Goal: Task Accomplishment & Management: Manage account settings

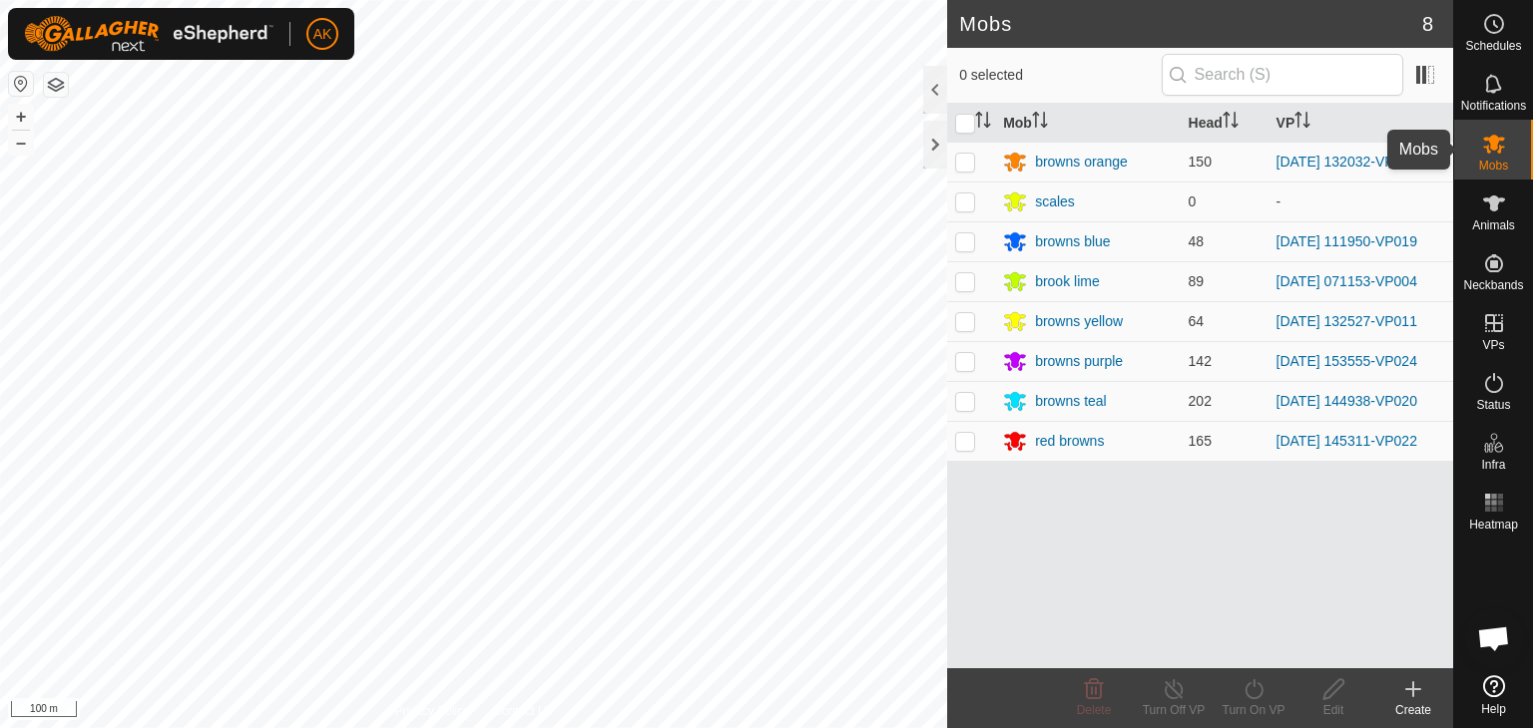
click at [1487, 142] on icon at bounding box center [1494, 144] width 24 height 24
click at [957, 156] on p-checkbox at bounding box center [965, 162] width 20 height 16
checkbox input "true"
click at [1259, 695] on icon at bounding box center [1253, 690] width 18 height 20
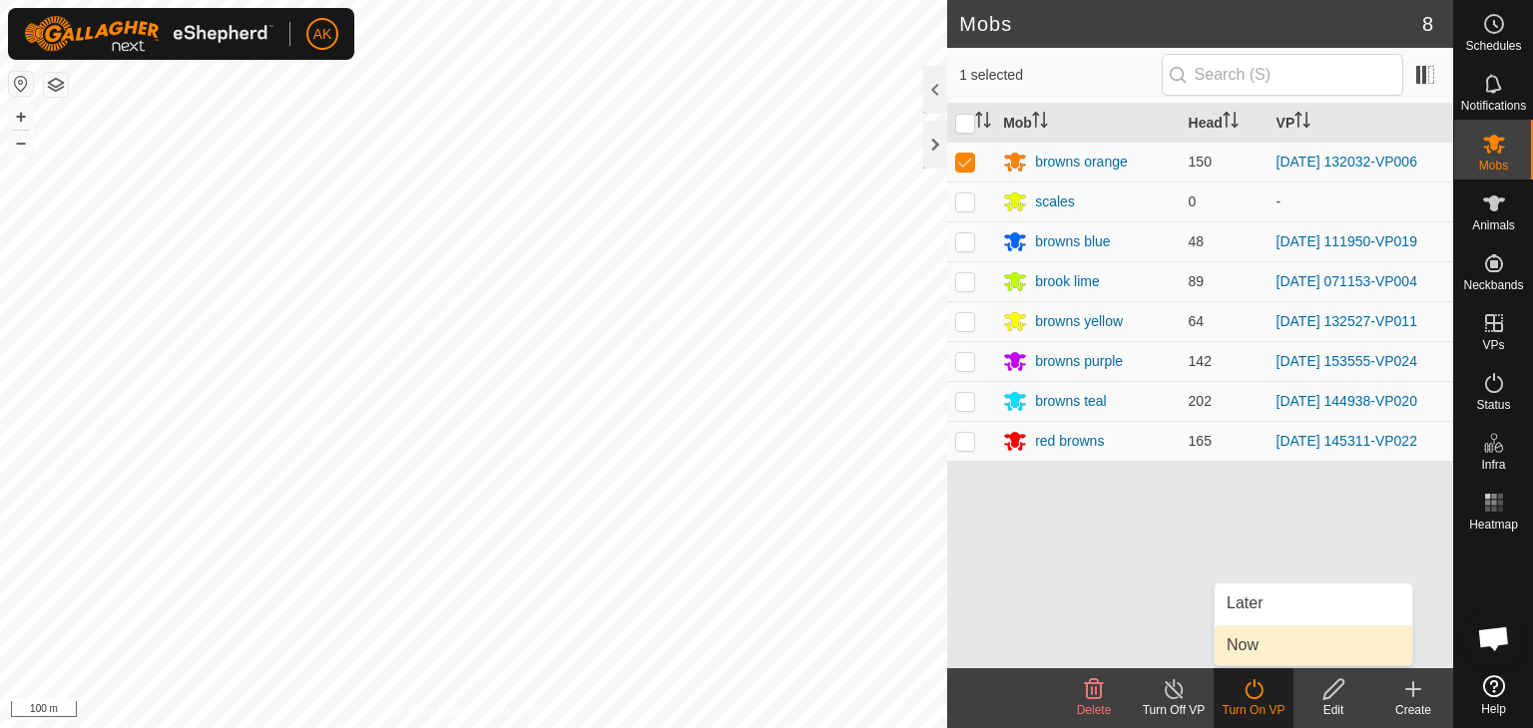
click at [1250, 653] on link "Now" at bounding box center [1313, 646] width 198 height 40
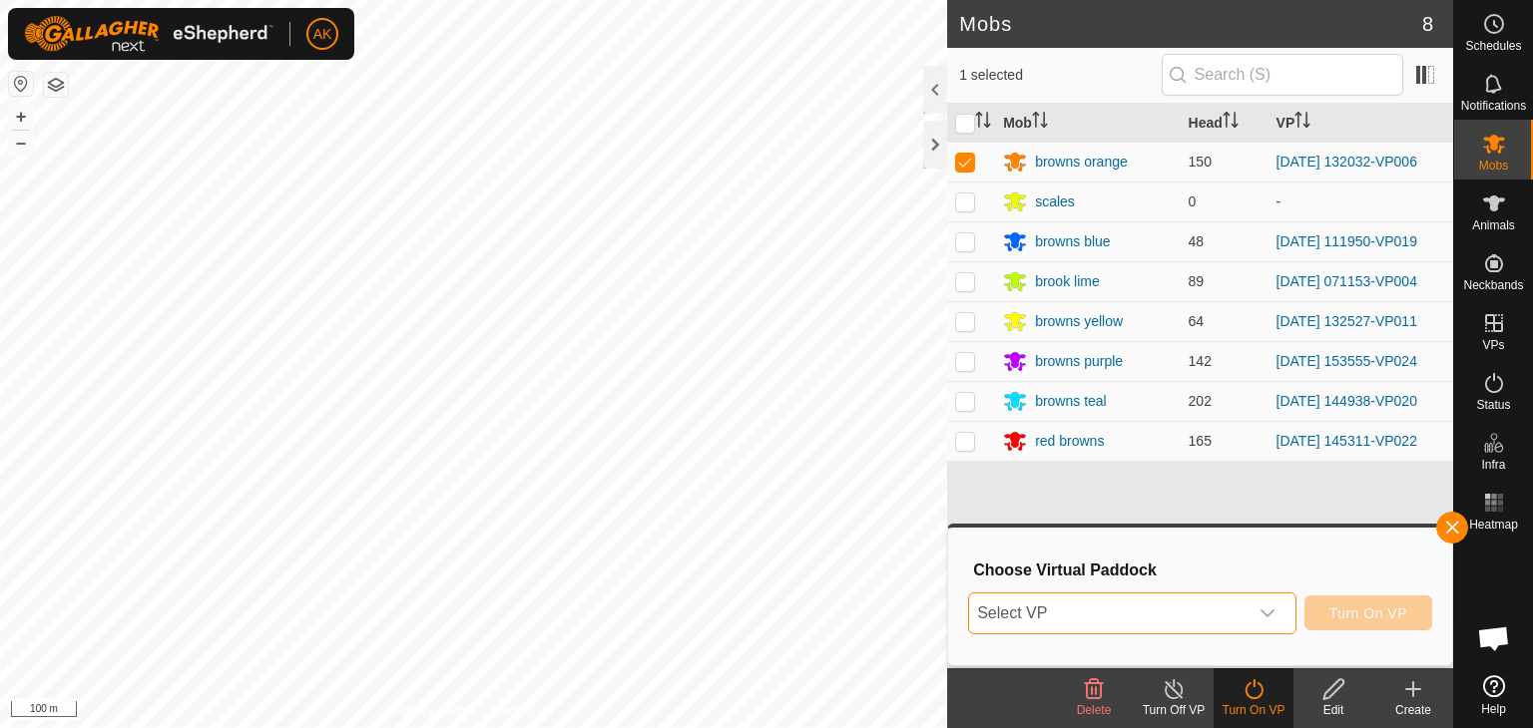
click at [1142, 610] on span "Select VP" at bounding box center [1108, 614] width 278 height 40
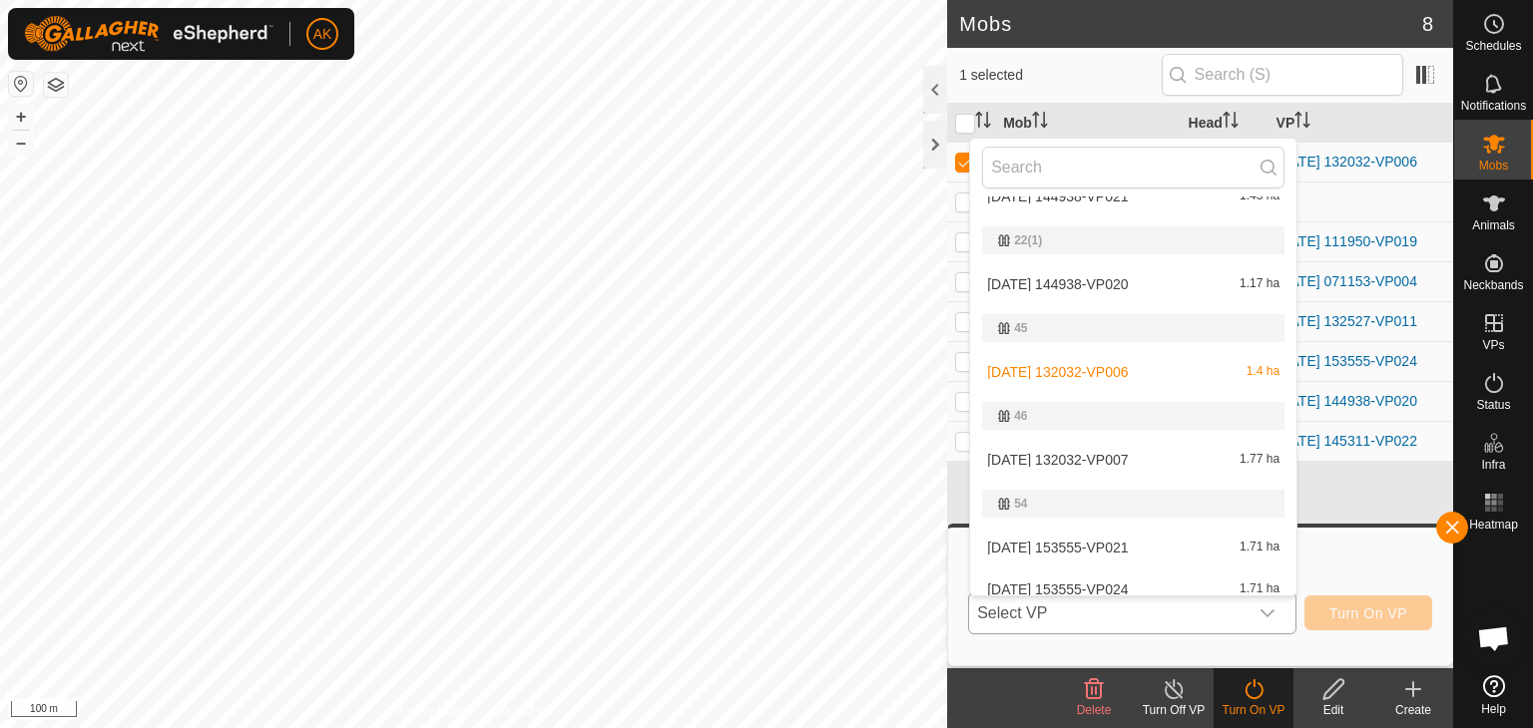
scroll to position [425, 0]
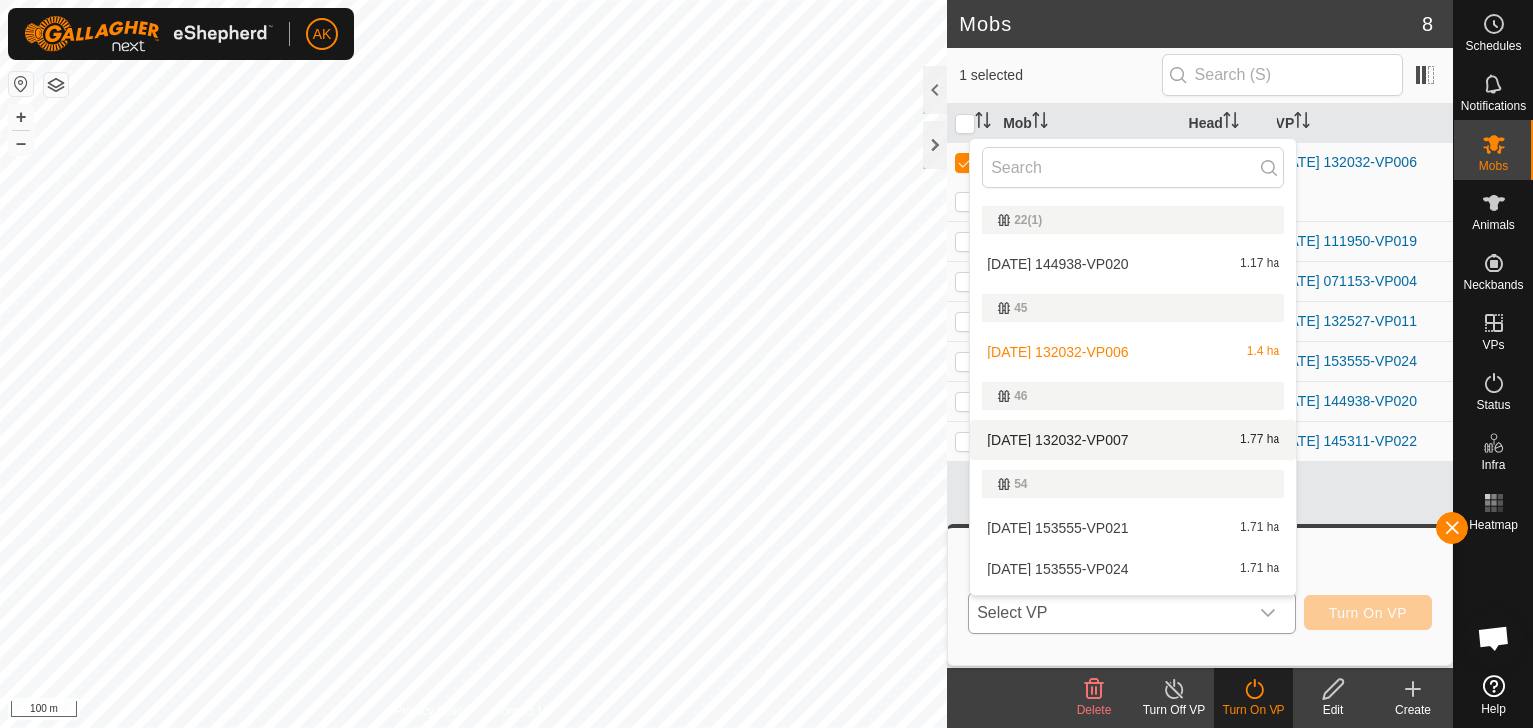
click at [1076, 439] on li "[DATE] 132032-VP007 1.77 ha" at bounding box center [1133, 440] width 326 height 40
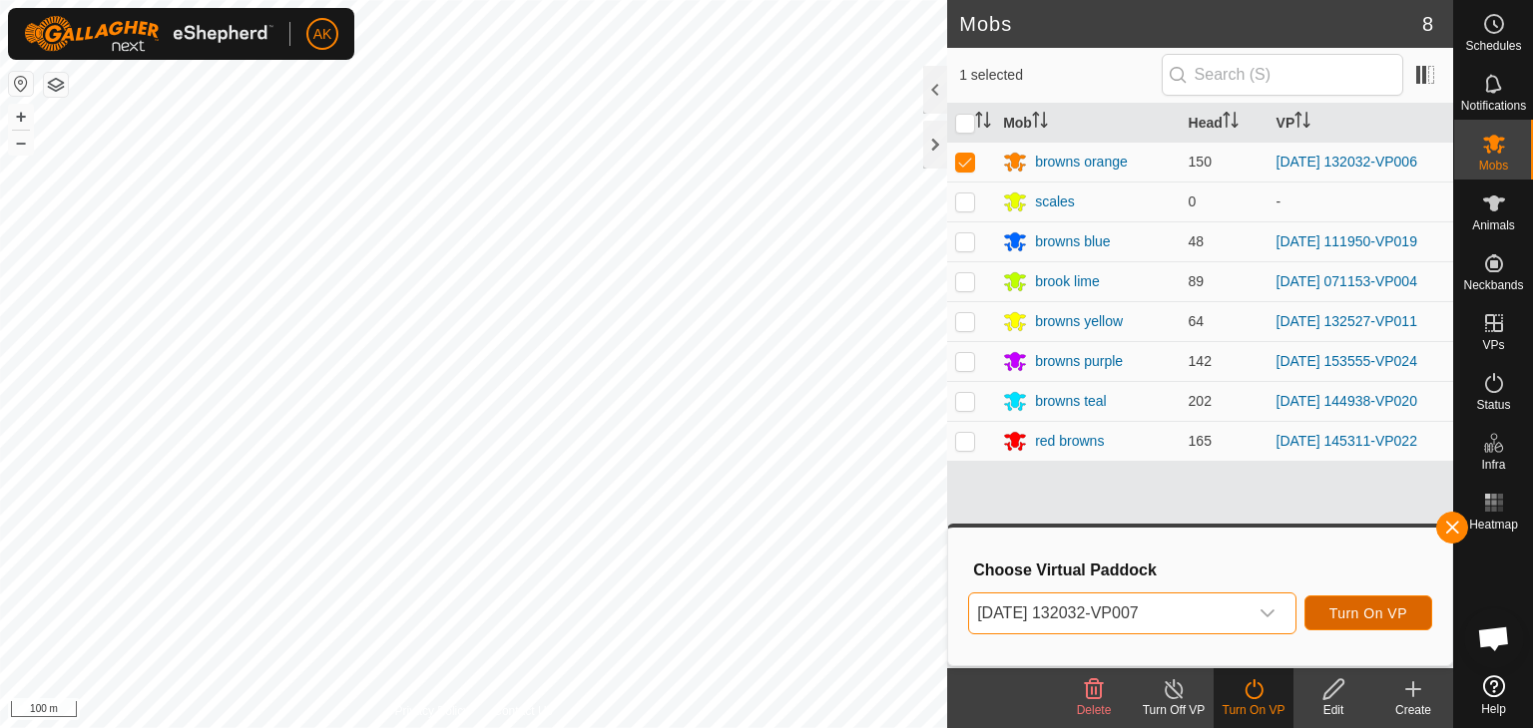
click at [1343, 618] on span "Turn On VP" at bounding box center [1368, 614] width 78 height 16
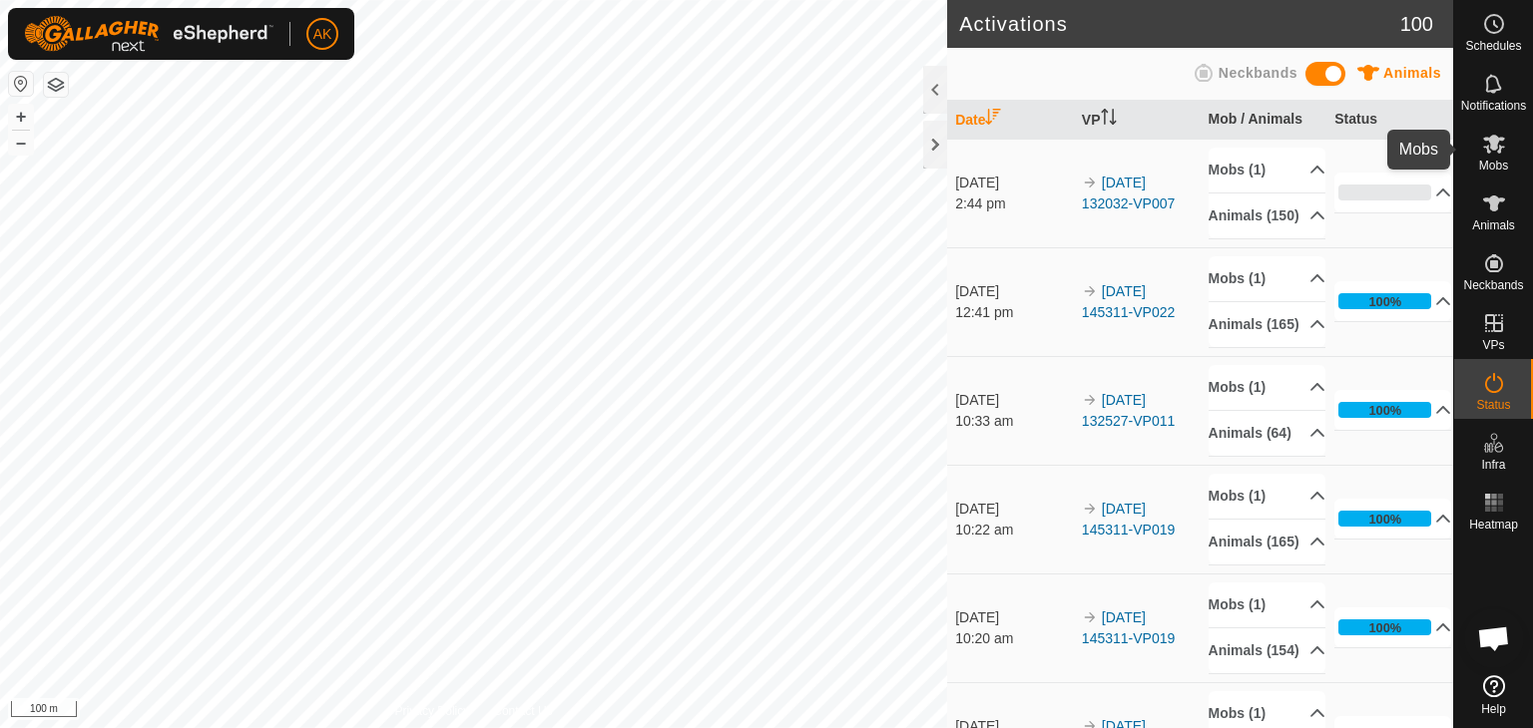
click at [1493, 151] on icon at bounding box center [1494, 144] width 24 height 24
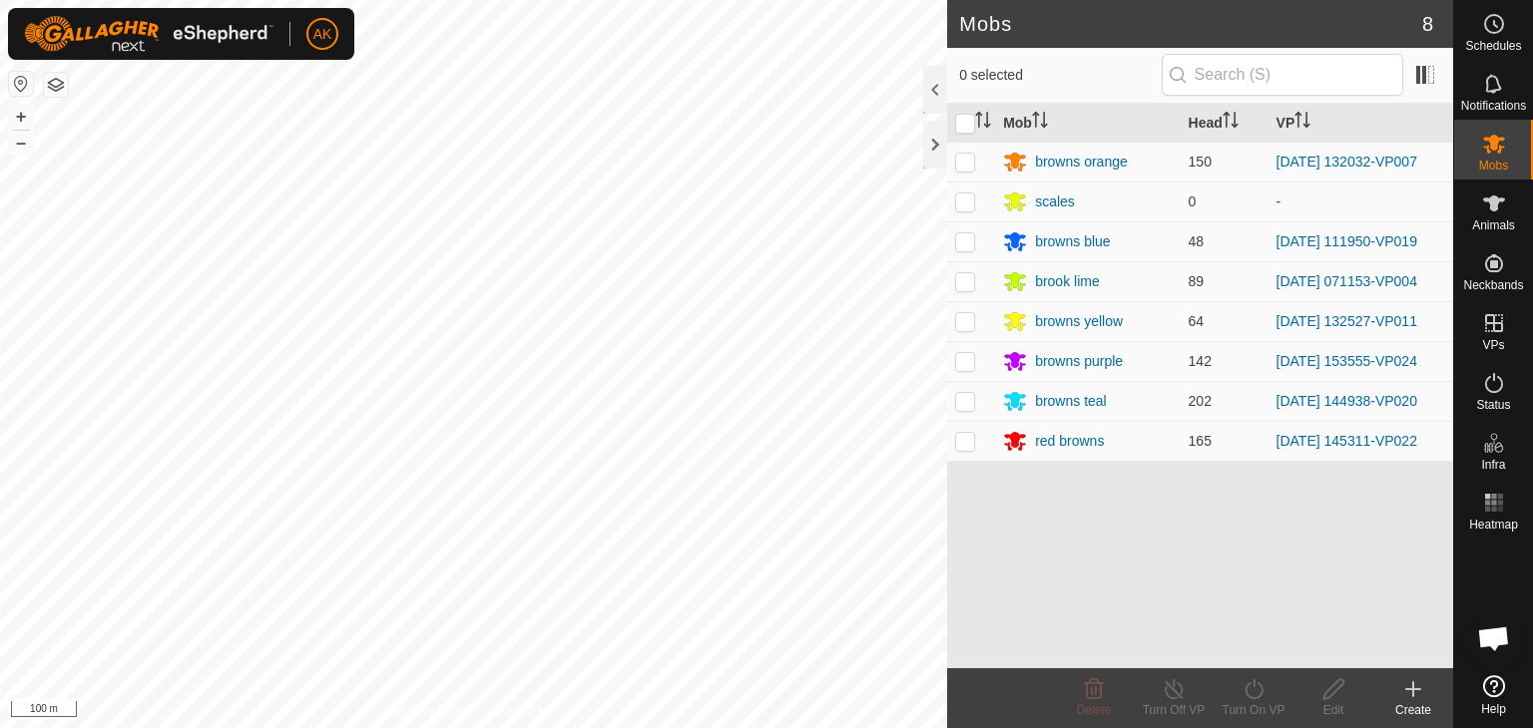
click at [966, 365] on p-checkbox at bounding box center [965, 361] width 20 height 16
checkbox input "true"
click at [1262, 685] on icon at bounding box center [1253, 690] width 25 height 24
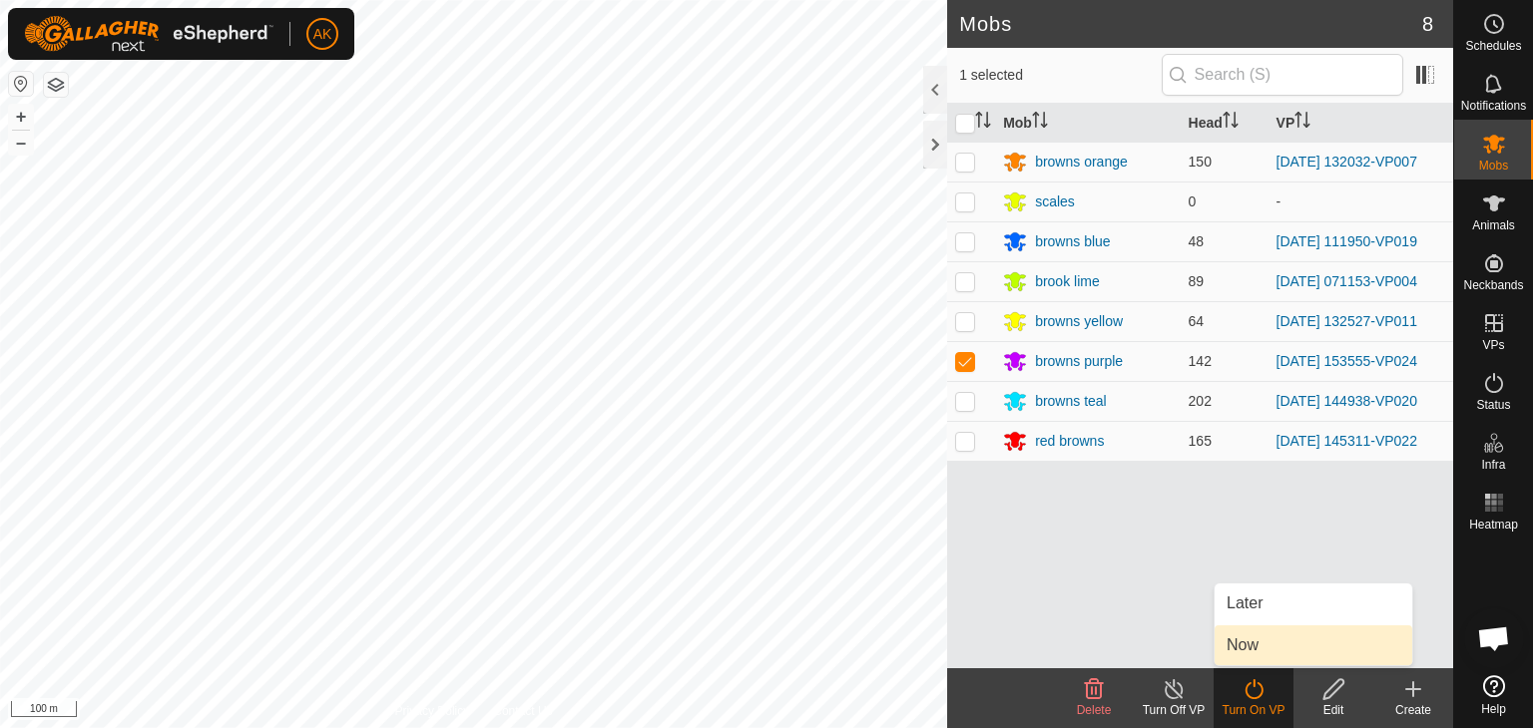
click at [1259, 640] on link "Now" at bounding box center [1313, 646] width 198 height 40
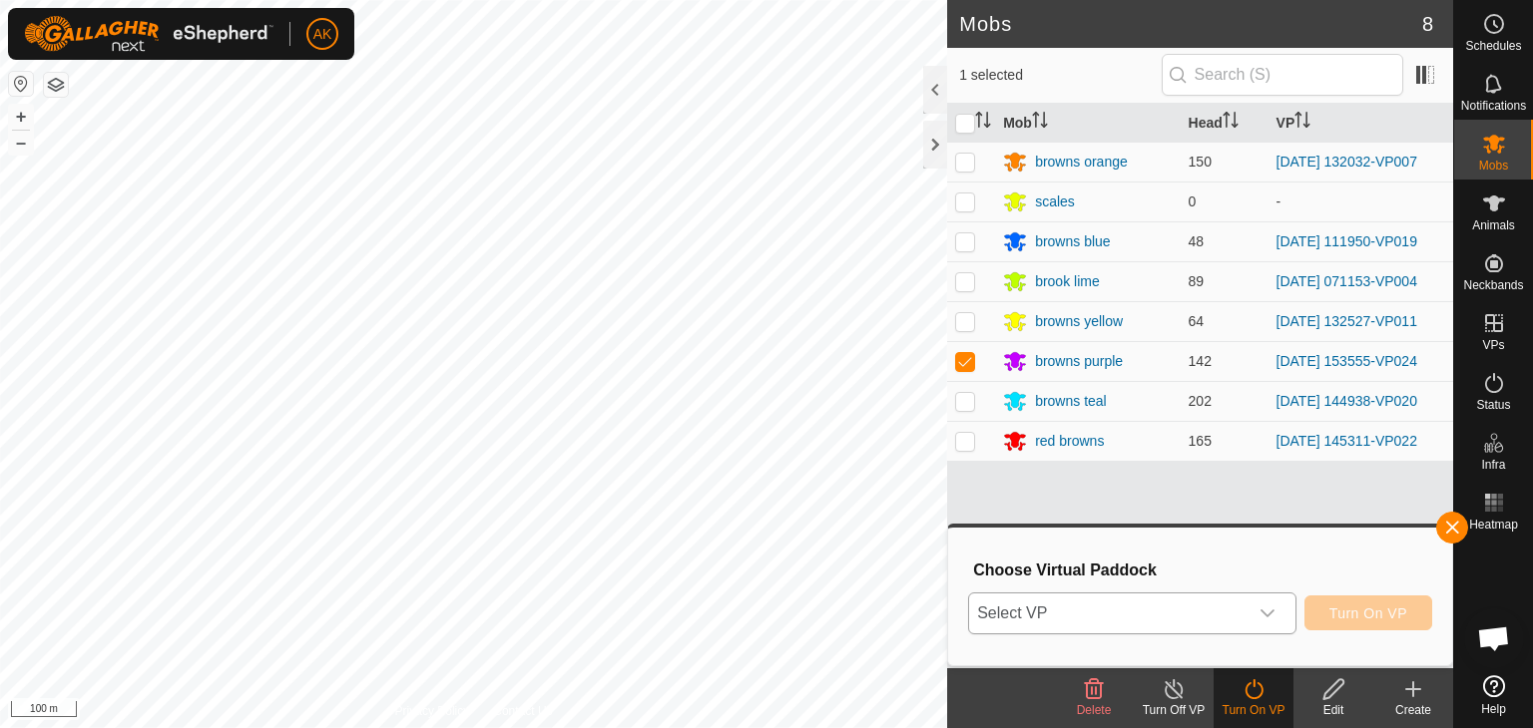
click at [1235, 611] on span "Select VP" at bounding box center [1108, 614] width 278 height 40
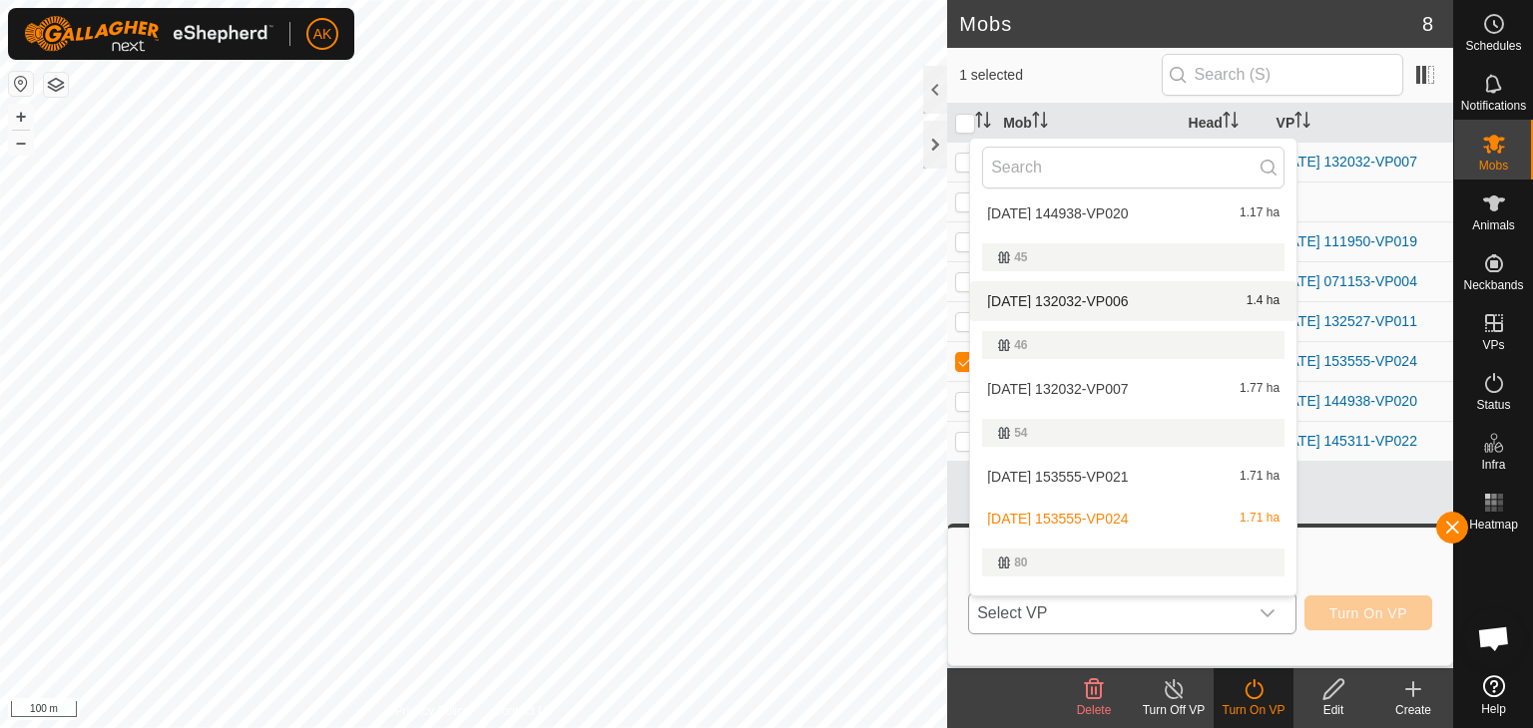
scroll to position [525, 0]
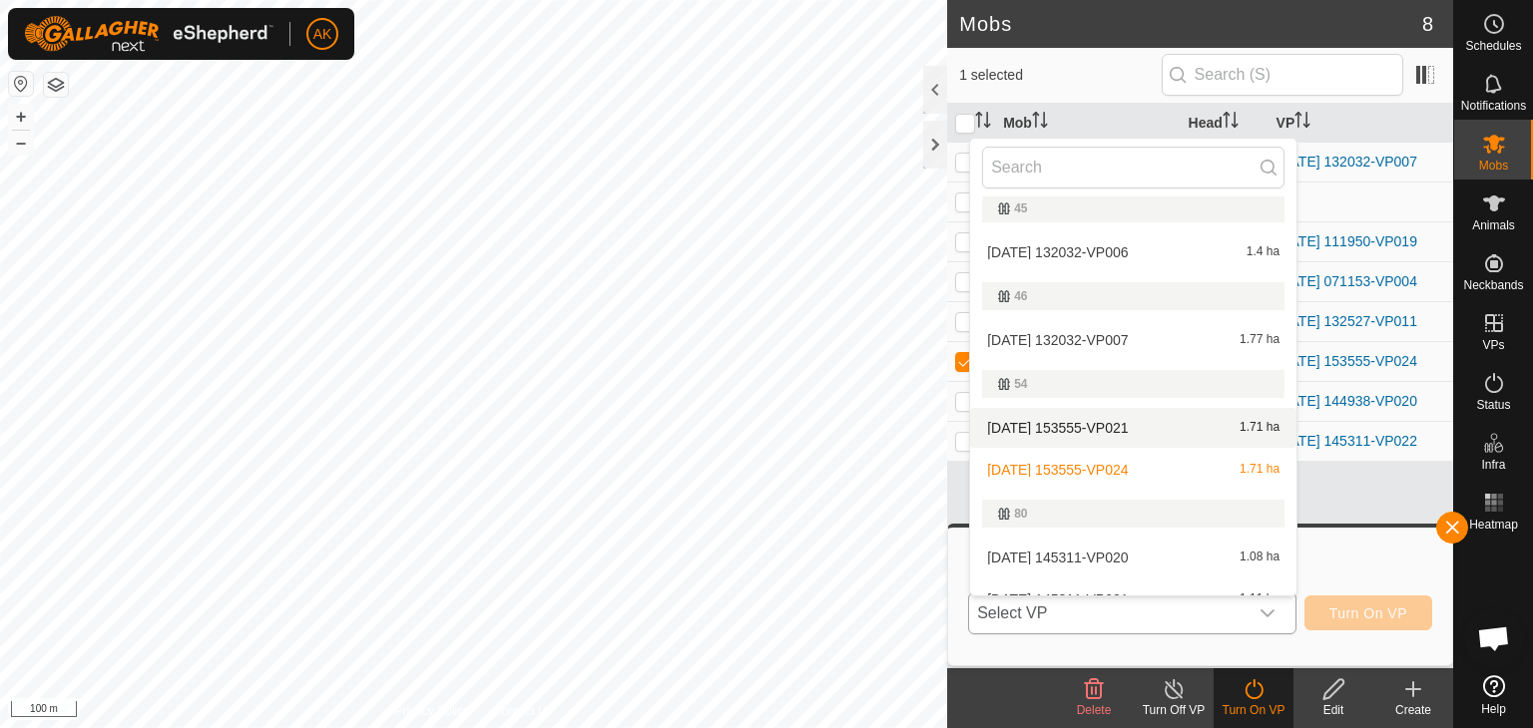
click at [1060, 424] on li "[DATE] 153555-VP021 1.71 ha" at bounding box center [1133, 428] width 326 height 40
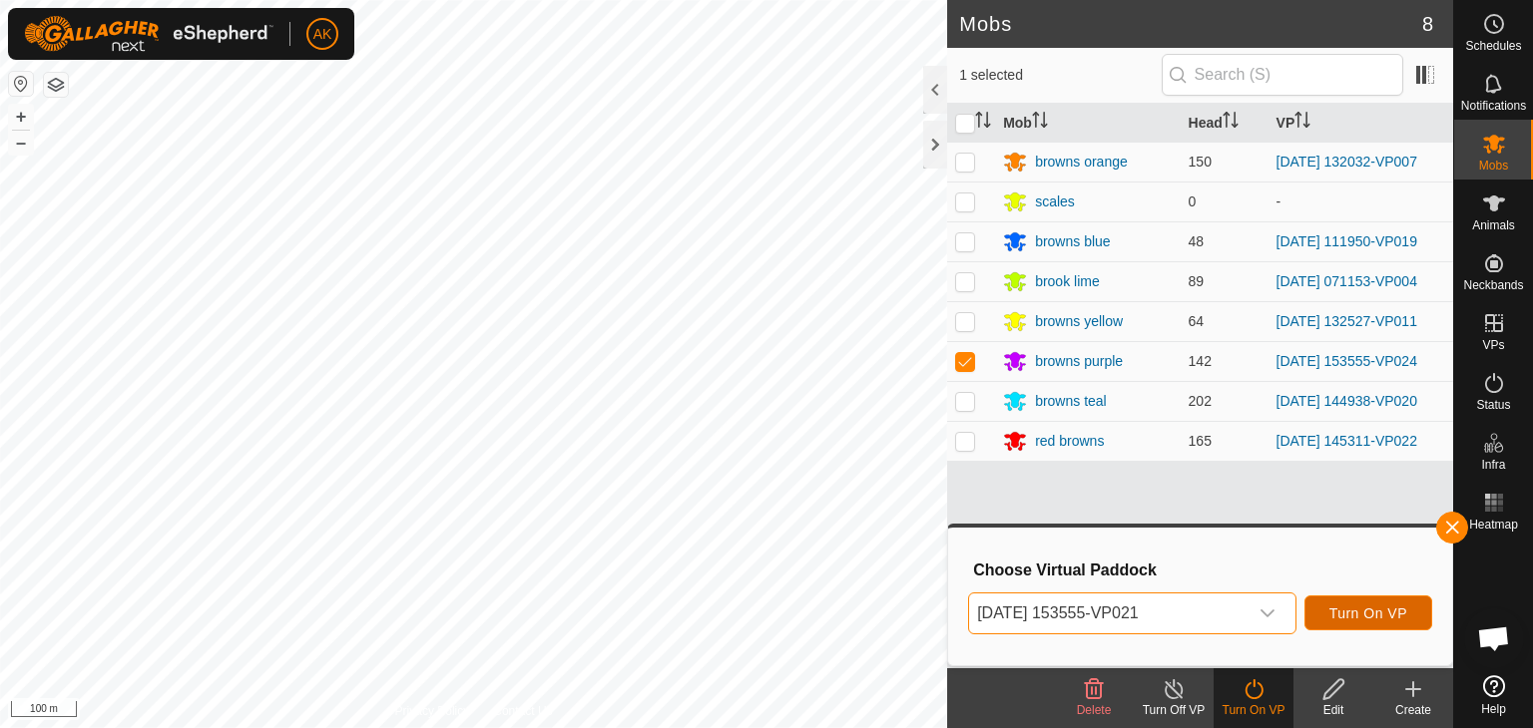
click at [1344, 616] on span "Turn On VP" at bounding box center [1368, 614] width 78 height 16
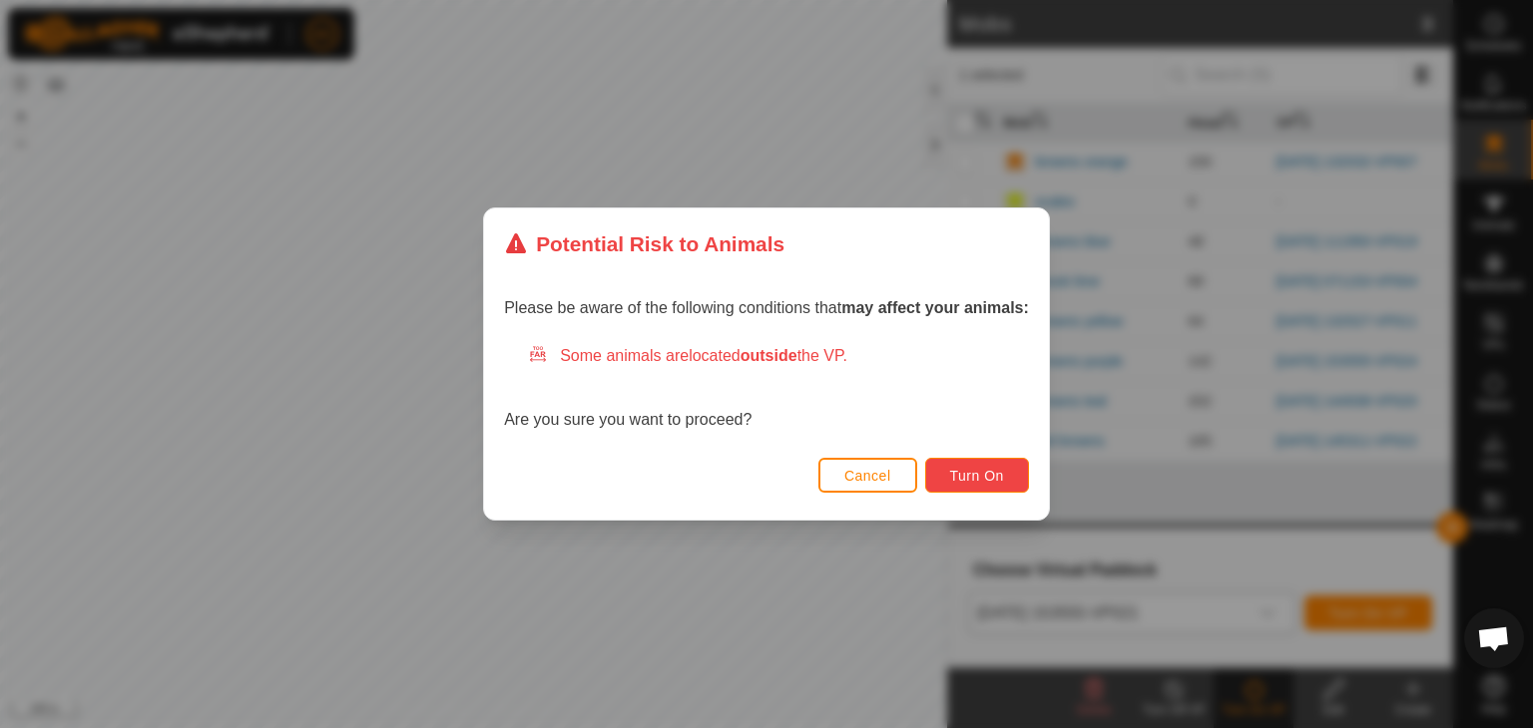
click at [948, 480] on button "Turn On" at bounding box center [977, 475] width 104 height 35
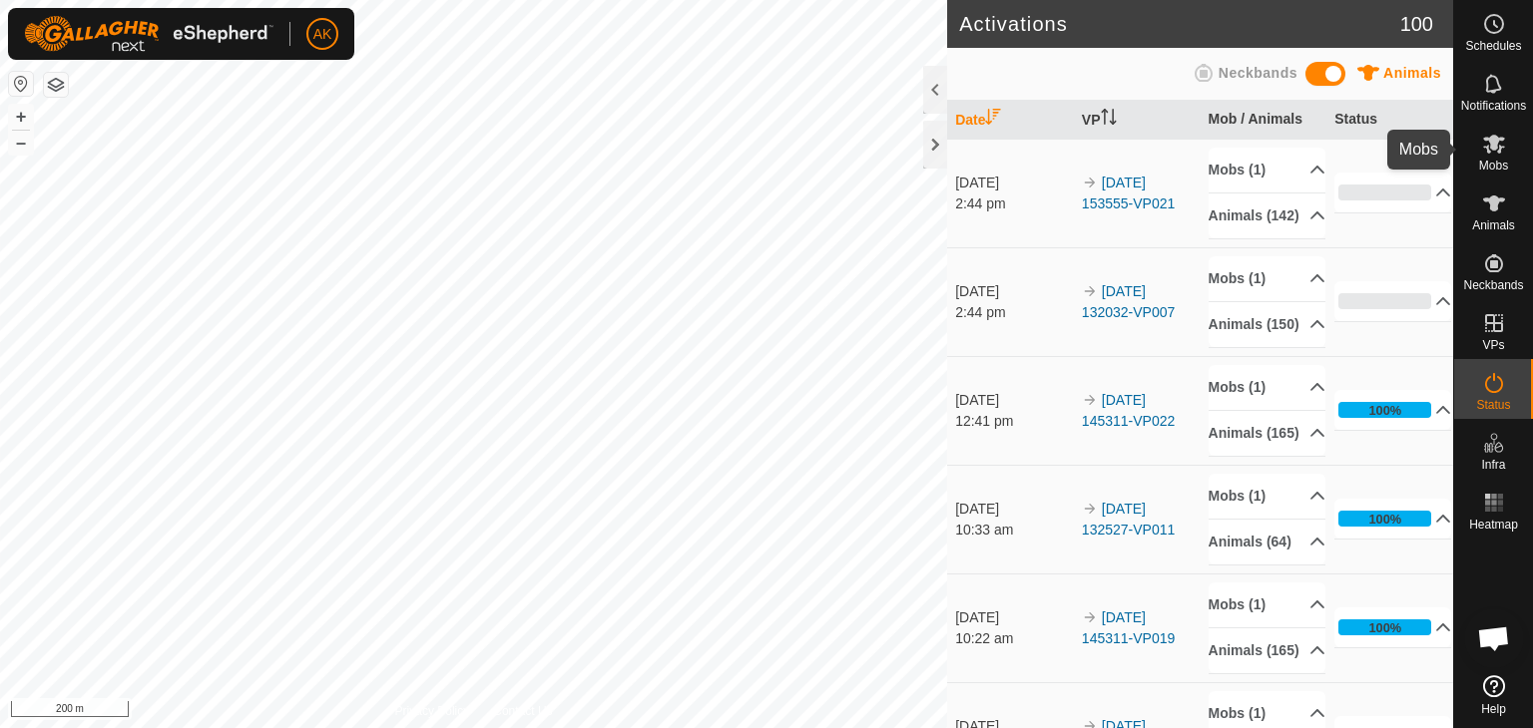
click at [1492, 145] on icon at bounding box center [1494, 144] width 22 height 19
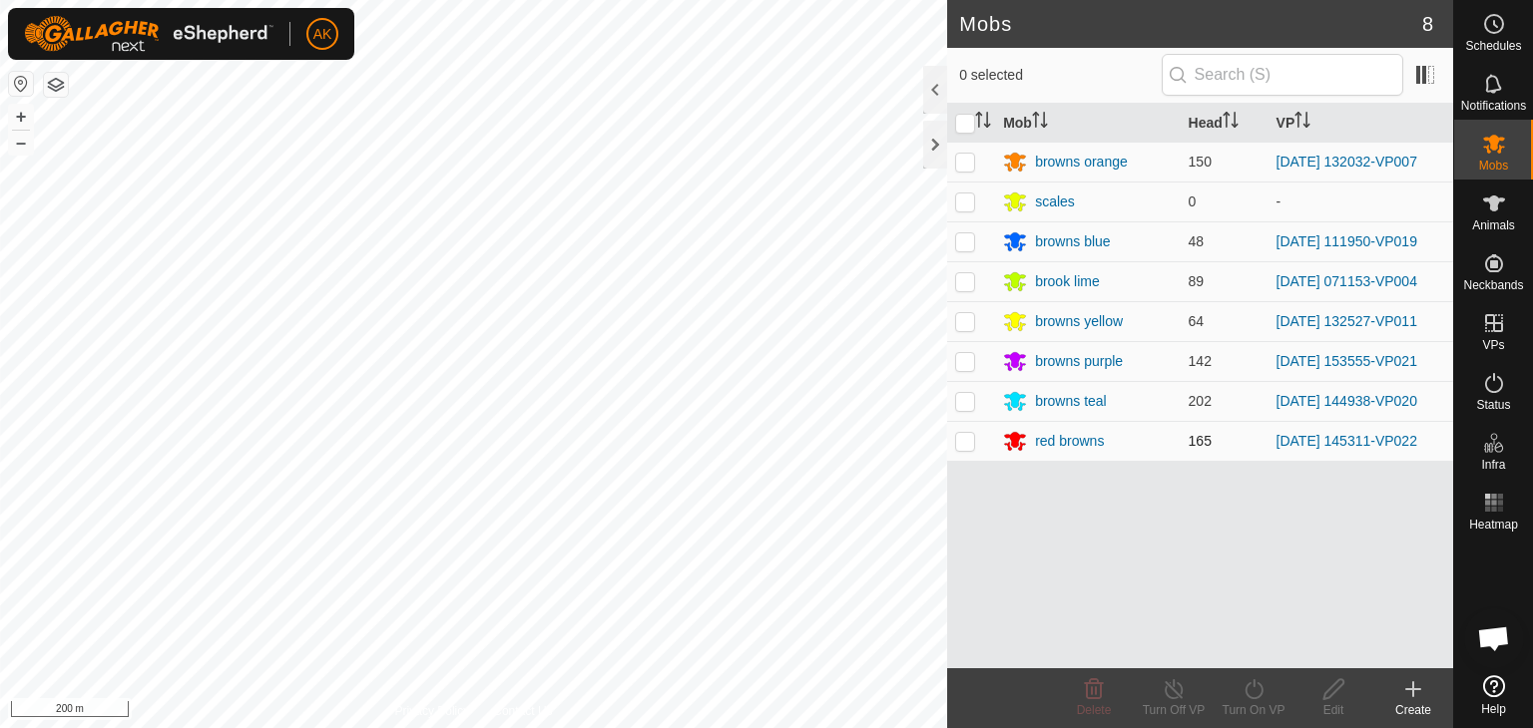
click at [970, 445] on p-checkbox at bounding box center [965, 441] width 20 height 16
checkbox input "true"
click at [1248, 692] on icon at bounding box center [1253, 690] width 25 height 24
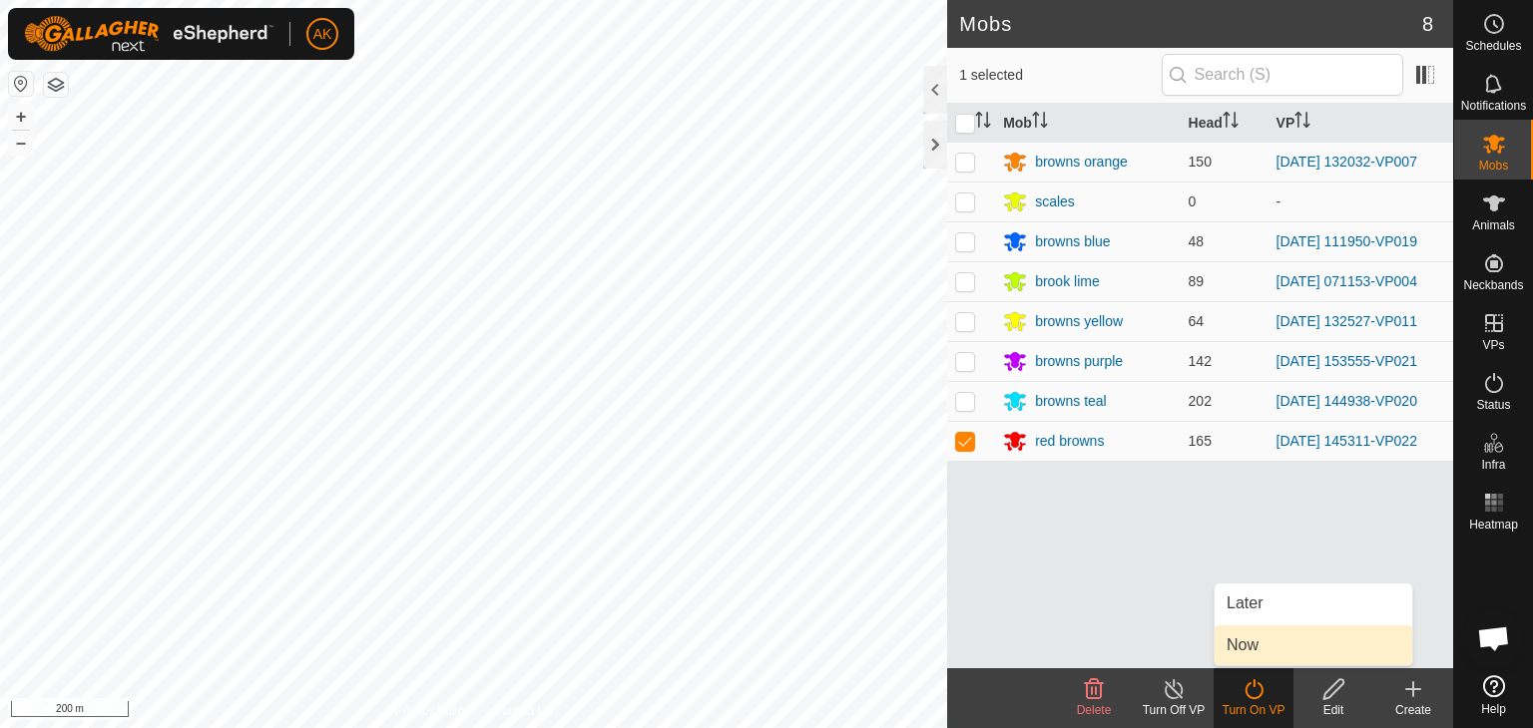
click at [1257, 648] on link "Now" at bounding box center [1313, 646] width 198 height 40
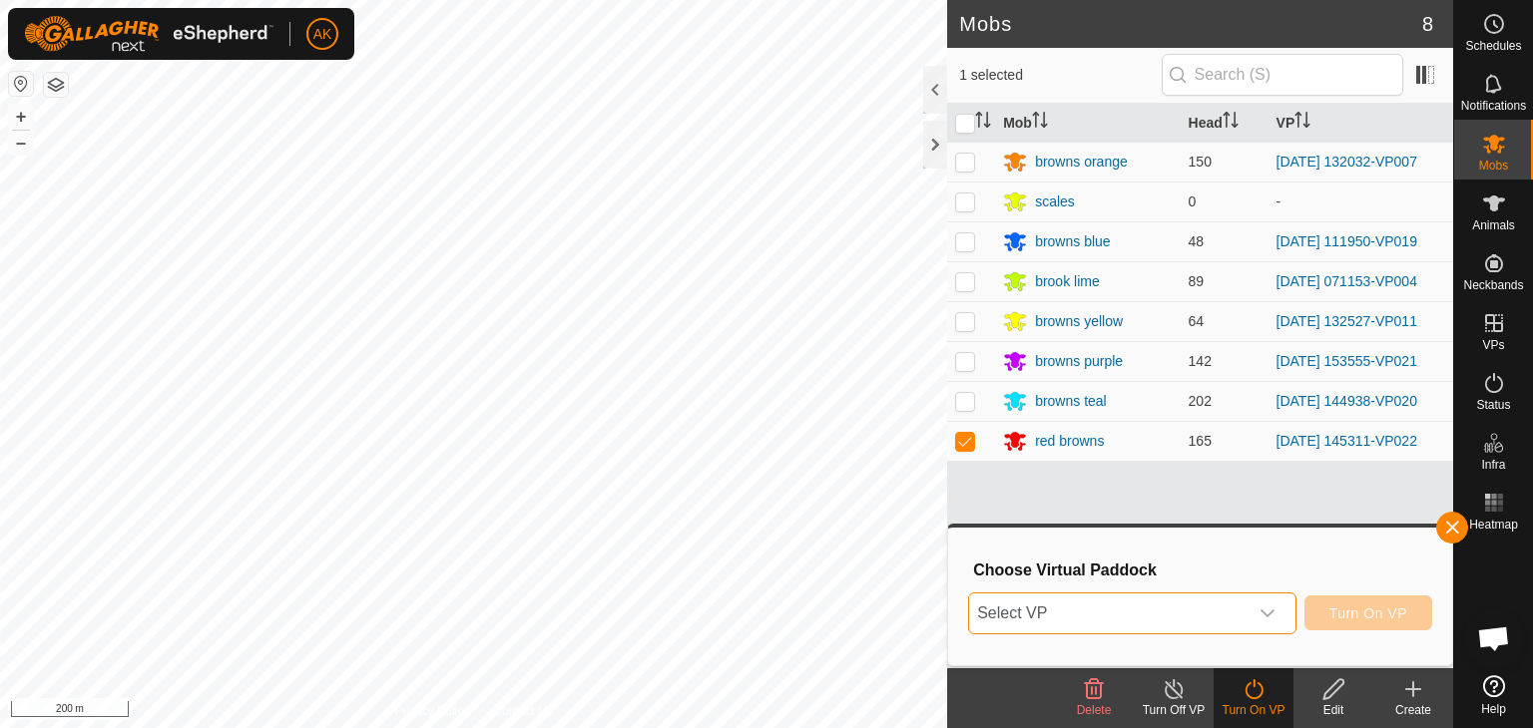
click at [1170, 620] on span "Select VP" at bounding box center [1108, 614] width 278 height 40
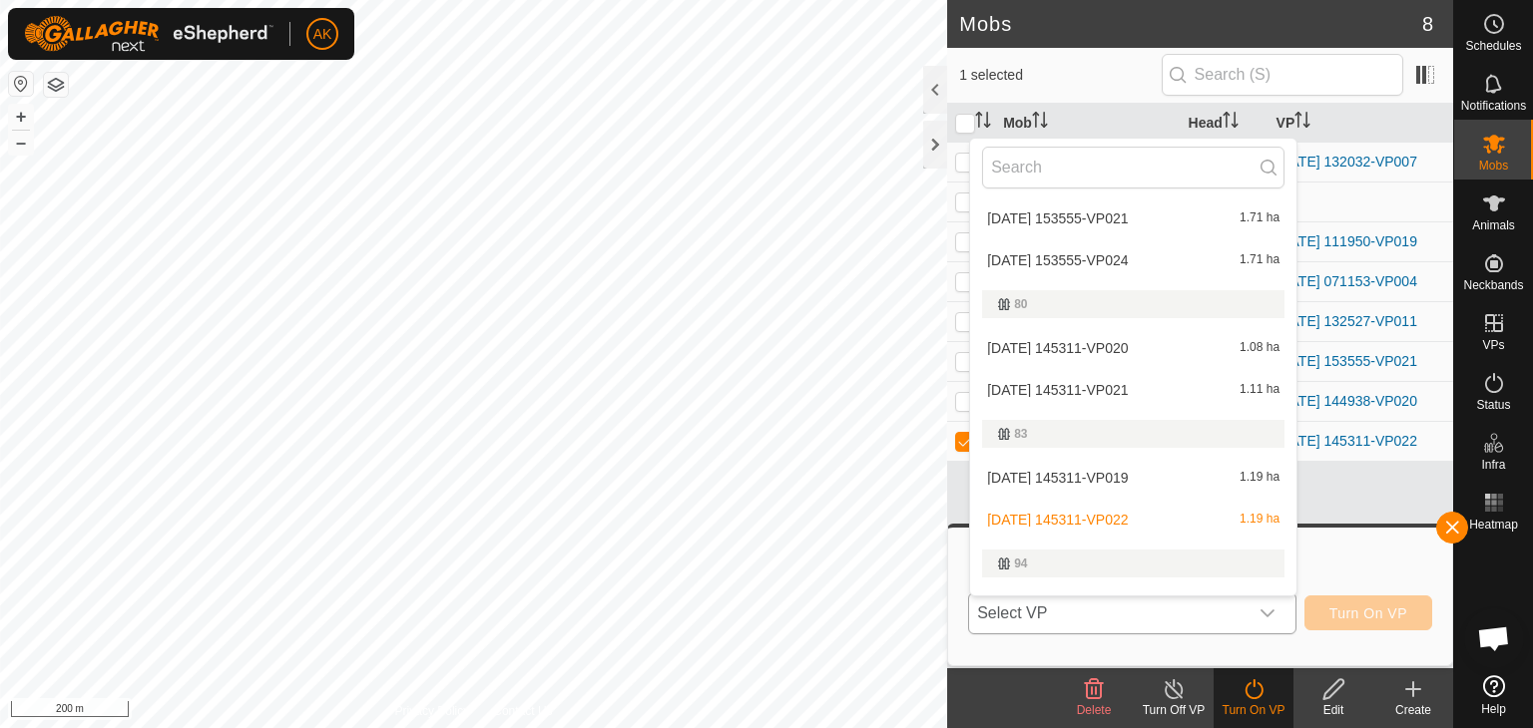
scroll to position [824, 0]
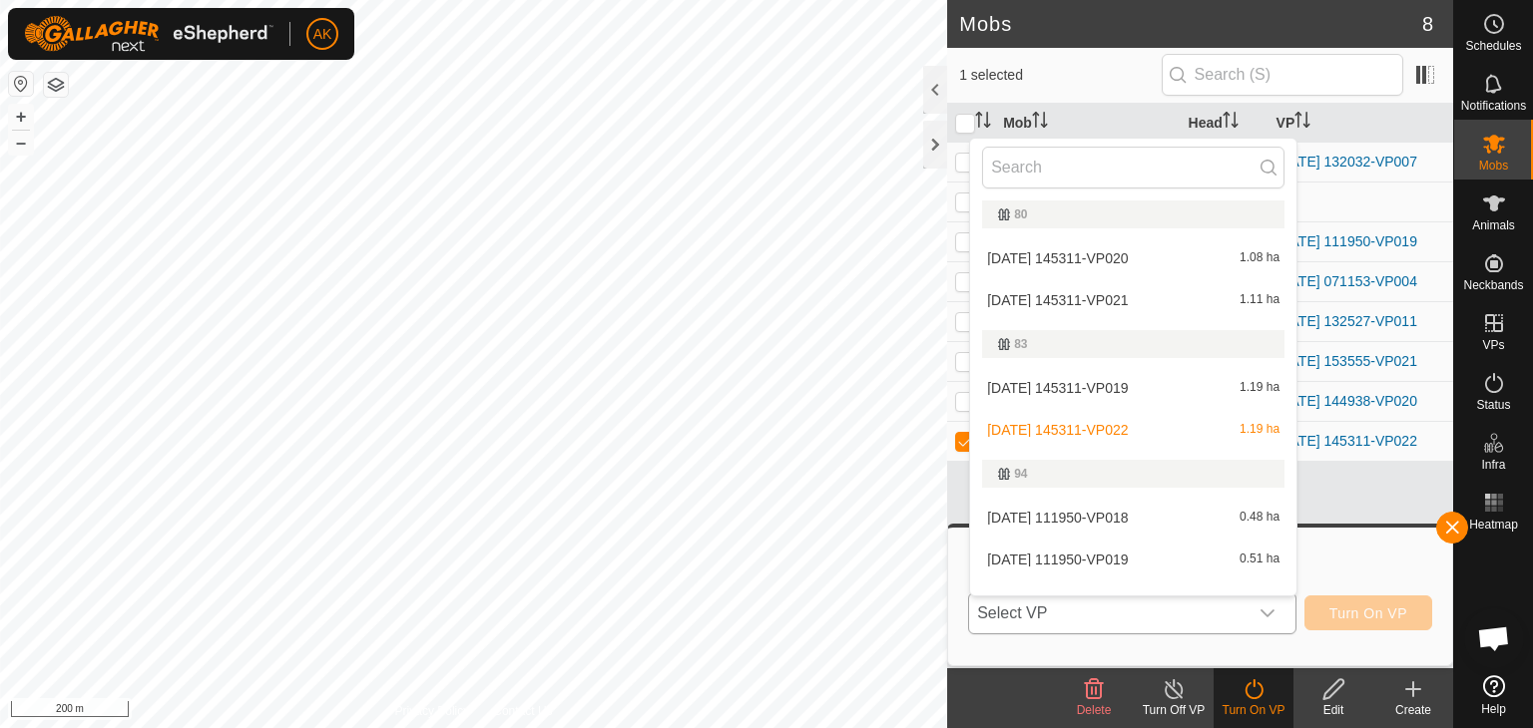
click at [1043, 300] on li "[DATE] 145311-VP021 1.11 ha" at bounding box center [1133, 300] width 326 height 40
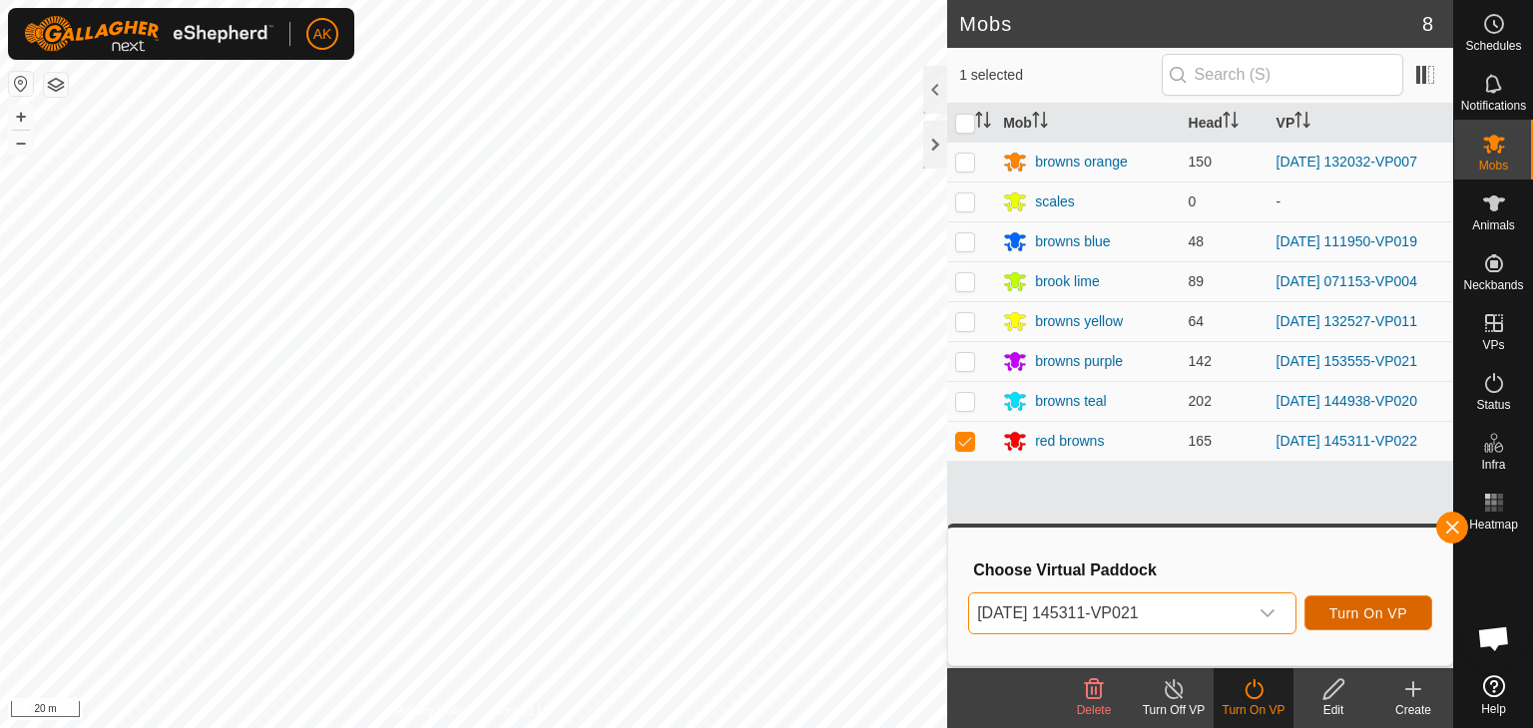
click at [1354, 614] on span "Turn On VP" at bounding box center [1368, 614] width 78 height 16
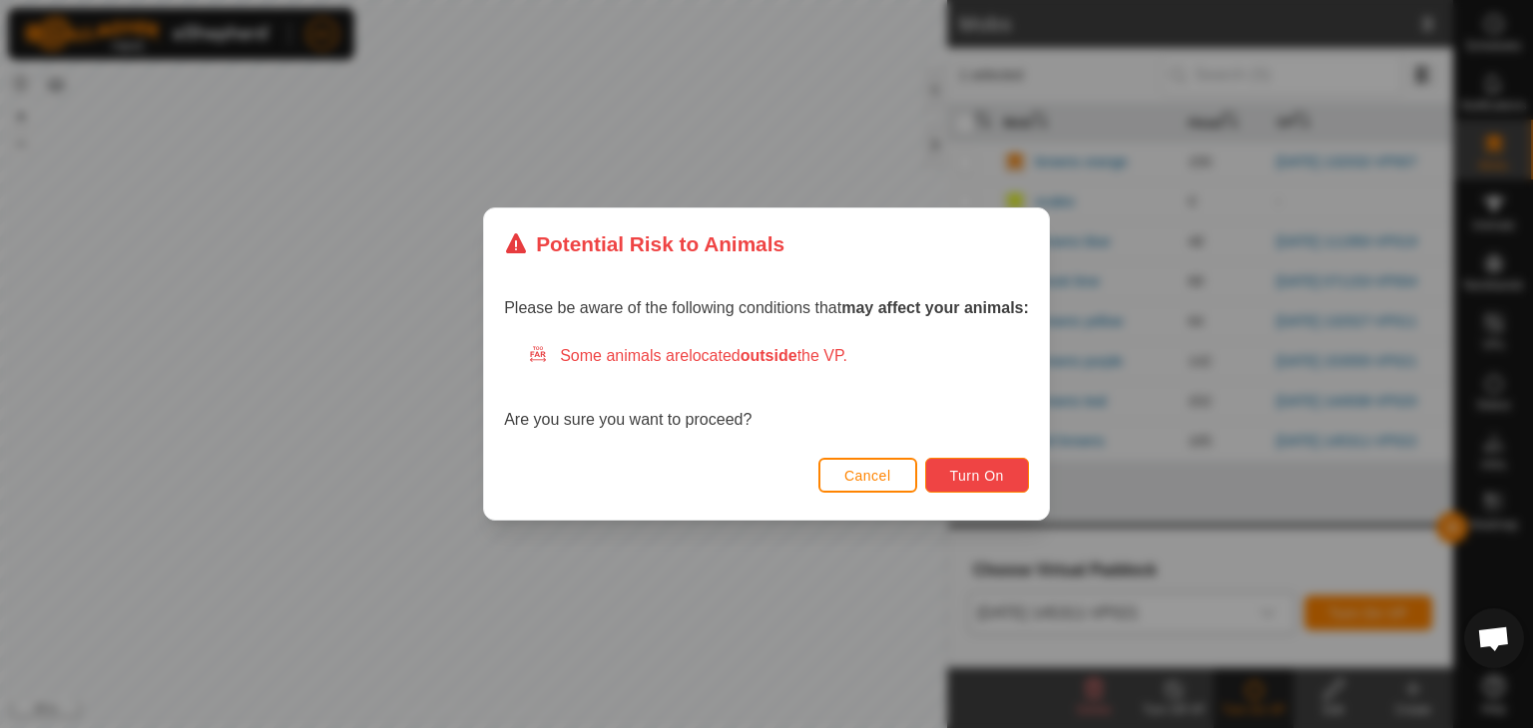
click at [974, 479] on span "Turn On" at bounding box center [977, 476] width 54 height 16
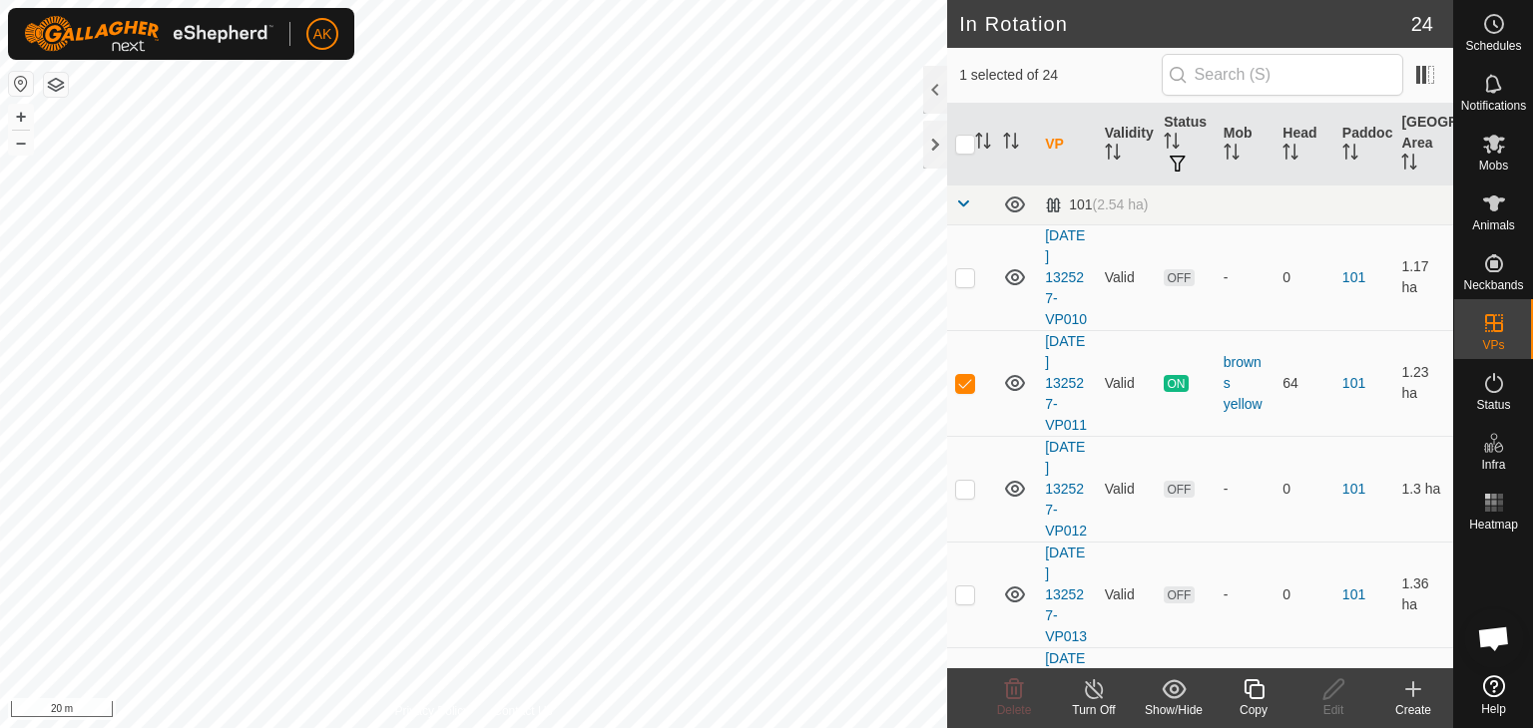
checkbox input "true"
checkbox input "false"
click at [1005, 689] on icon at bounding box center [1014, 690] width 24 height 24
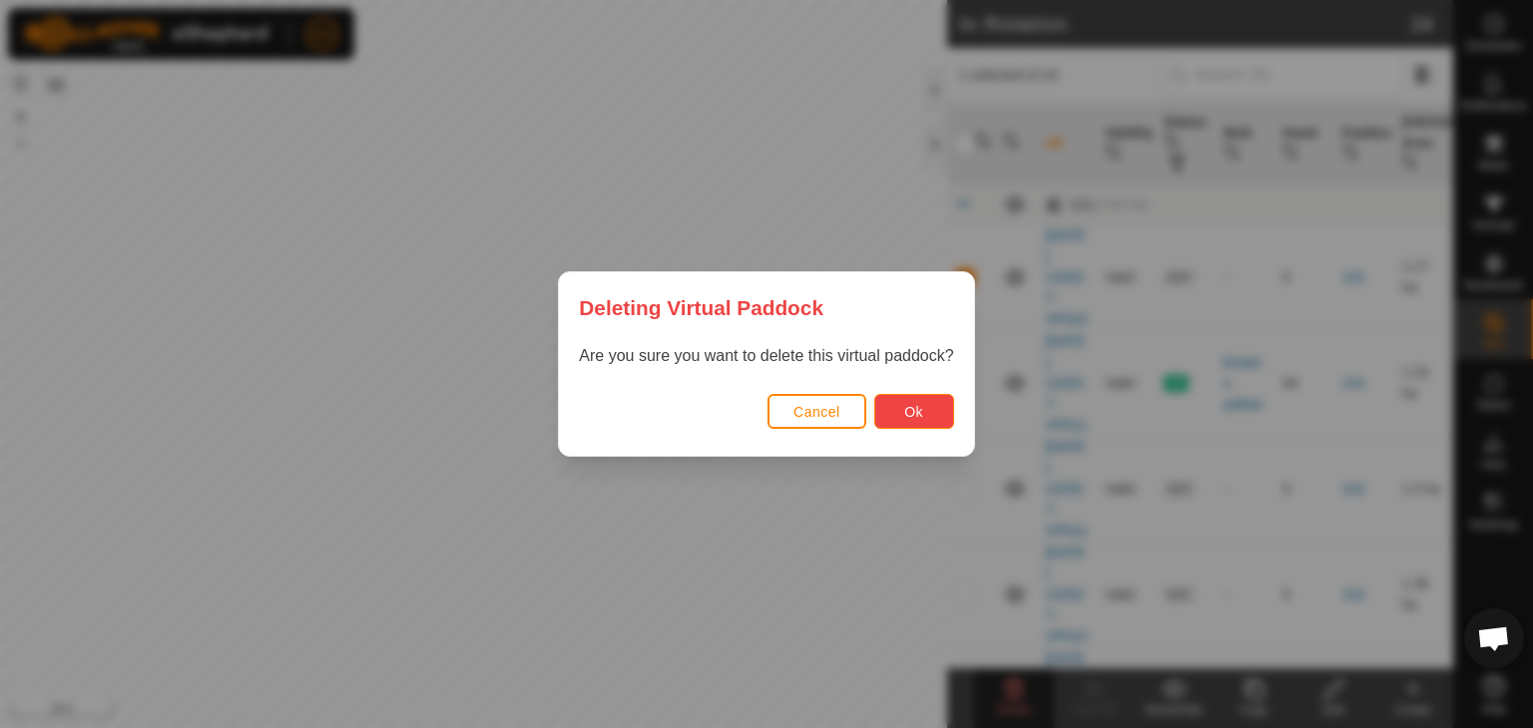
click at [918, 411] on span "Ok" at bounding box center [913, 412] width 19 height 16
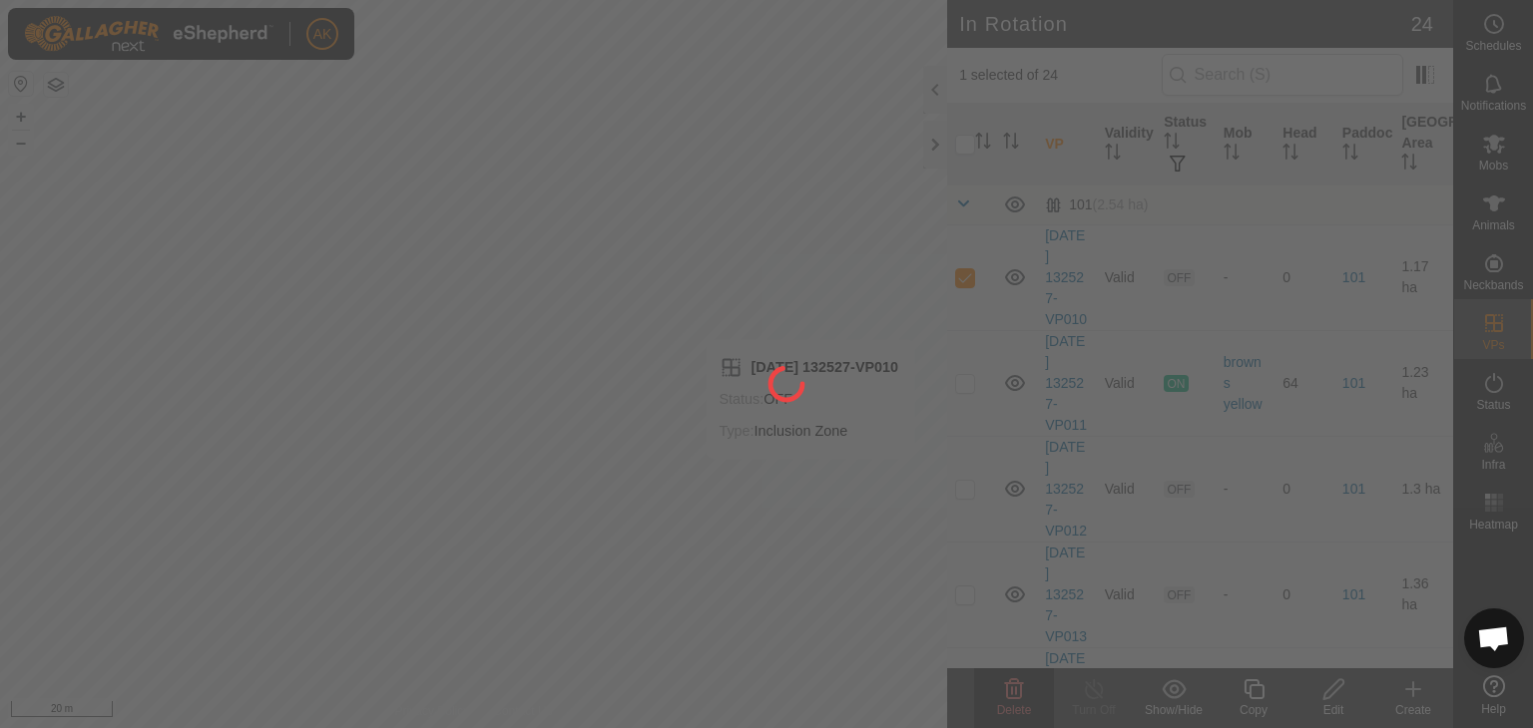
checkbox input "false"
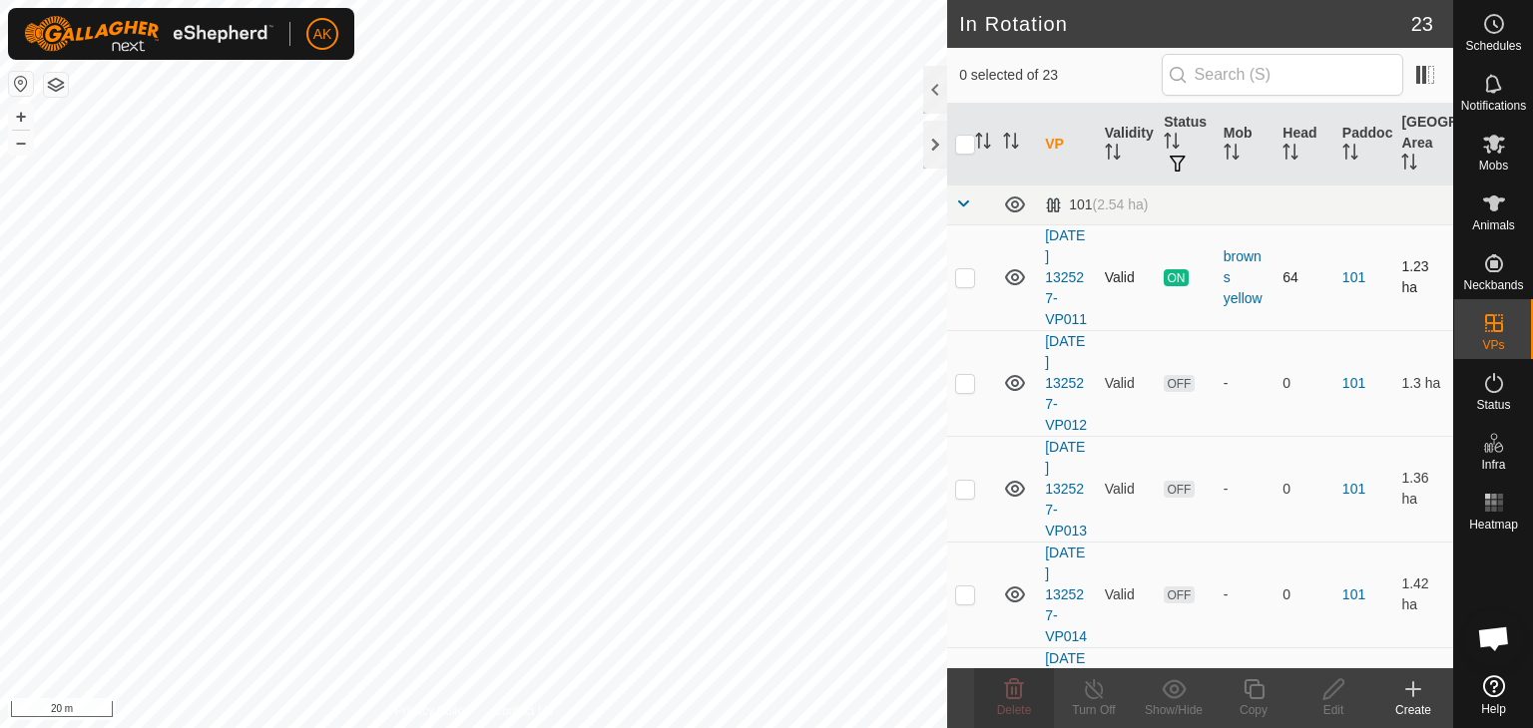
checkbox input "true"
click at [1015, 699] on icon at bounding box center [1014, 690] width 24 height 24
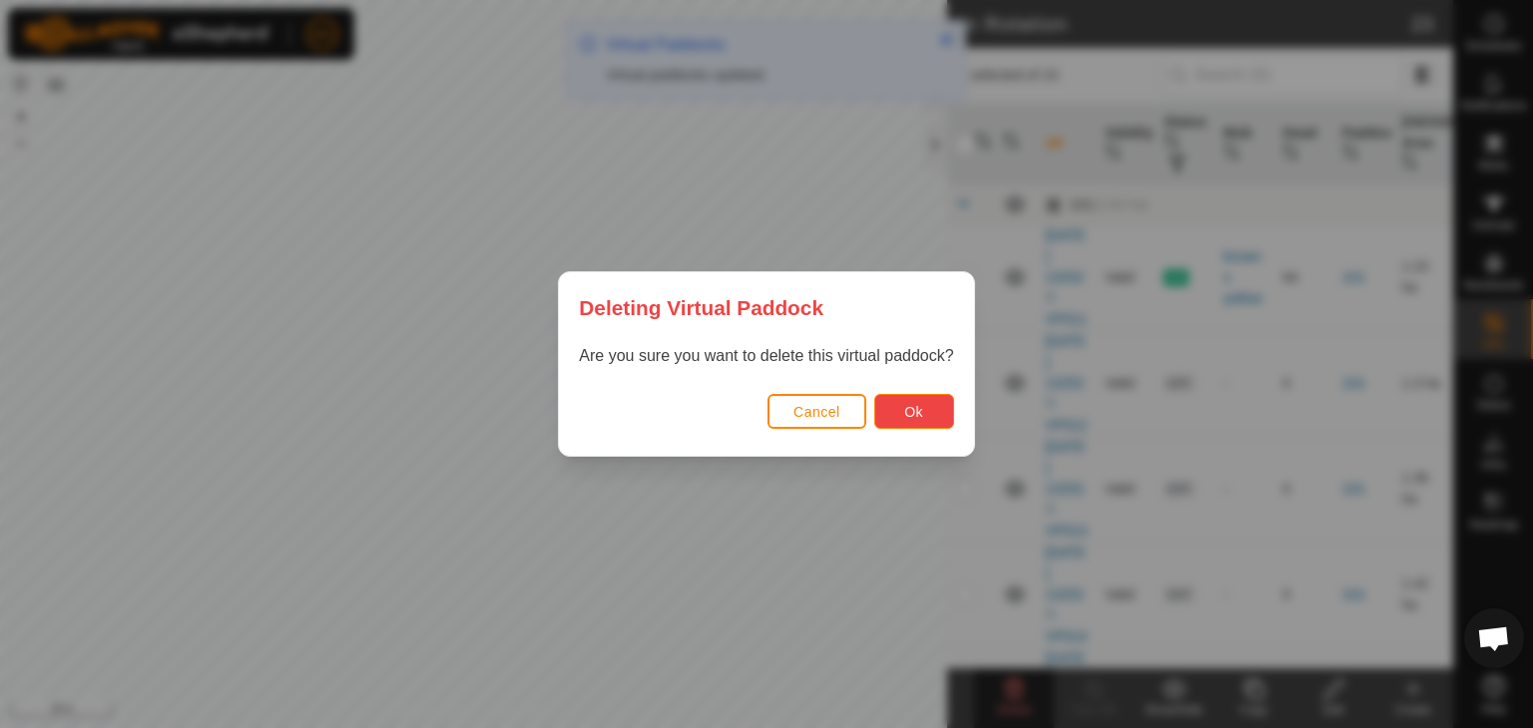
click at [916, 411] on span "Ok" at bounding box center [913, 412] width 19 height 16
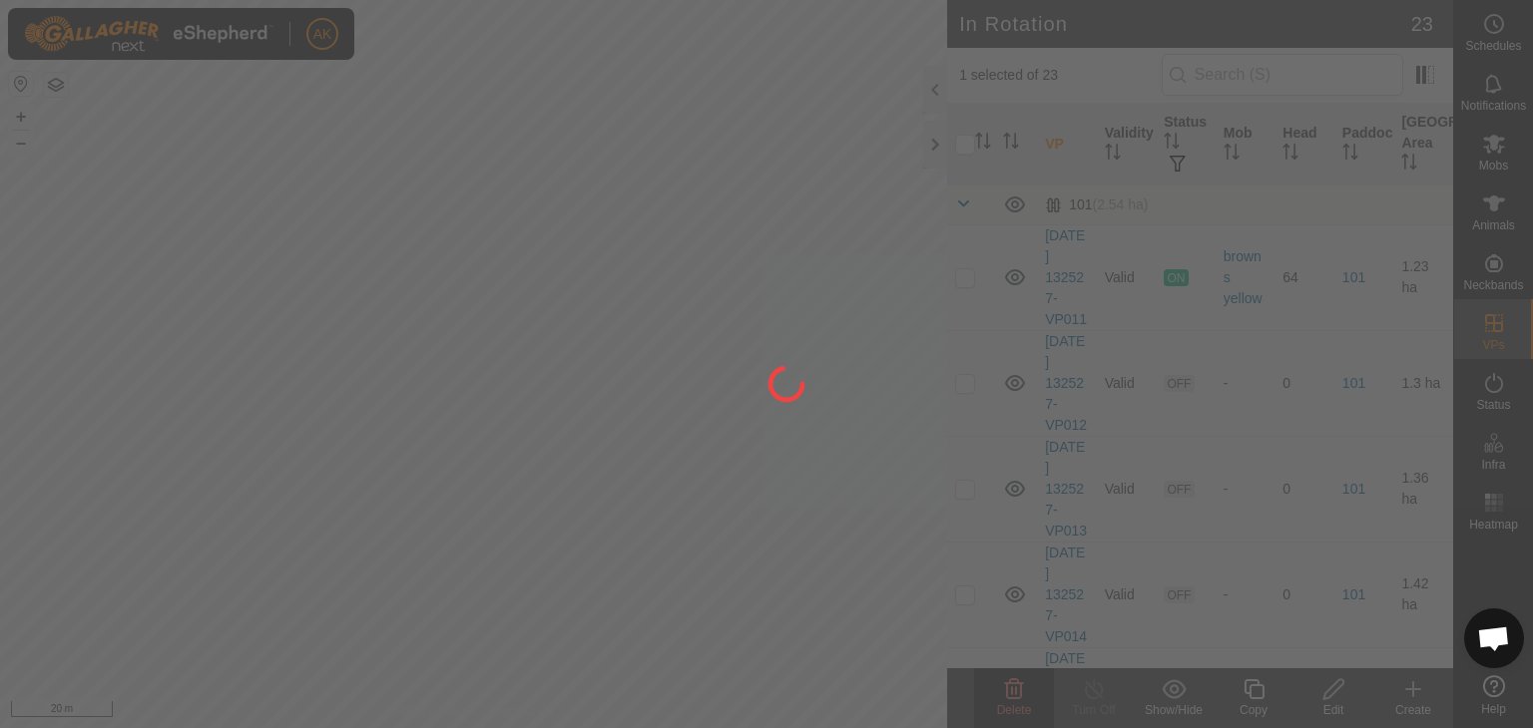
checkbox input "false"
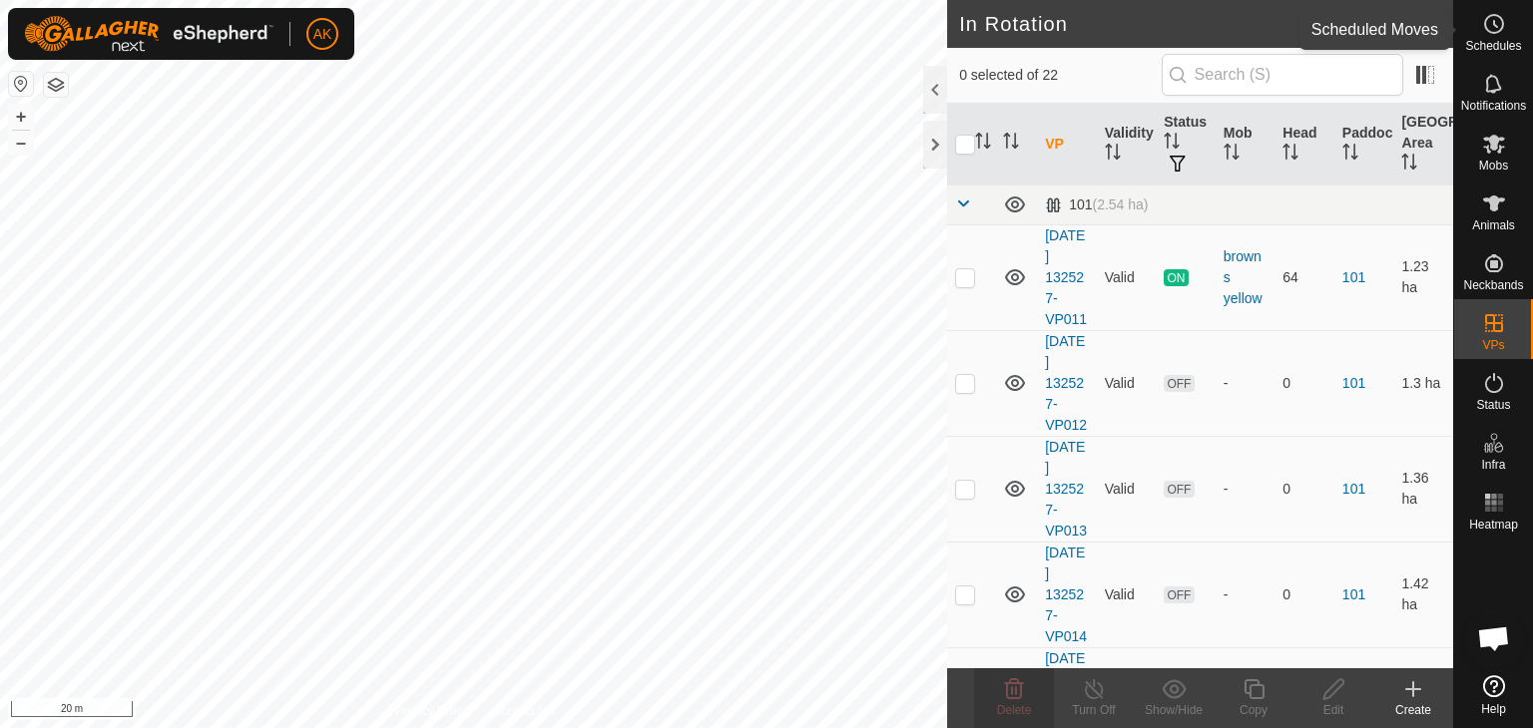
click at [1499, 28] on icon at bounding box center [1494, 24] width 24 height 24
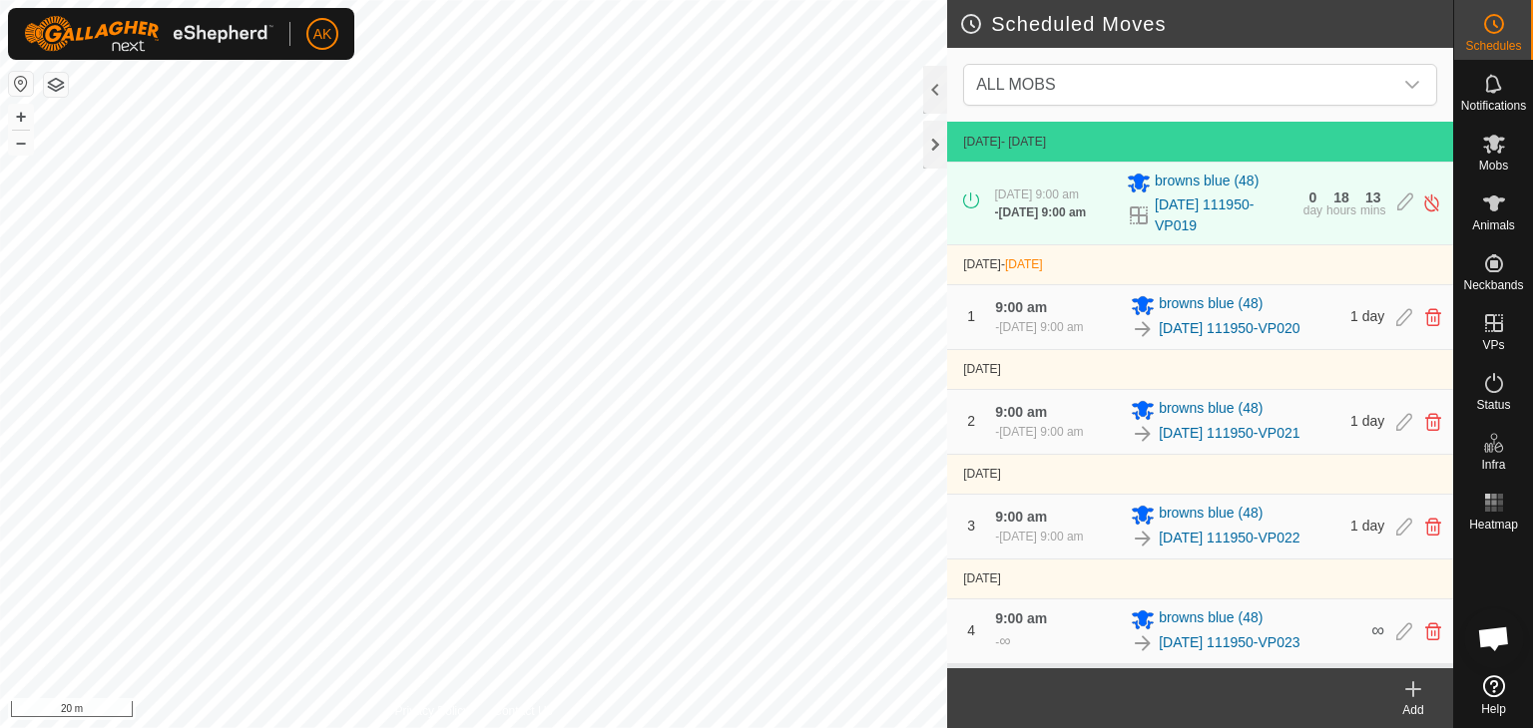
click at [1410, 691] on icon at bounding box center [1413, 690] width 24 height 24
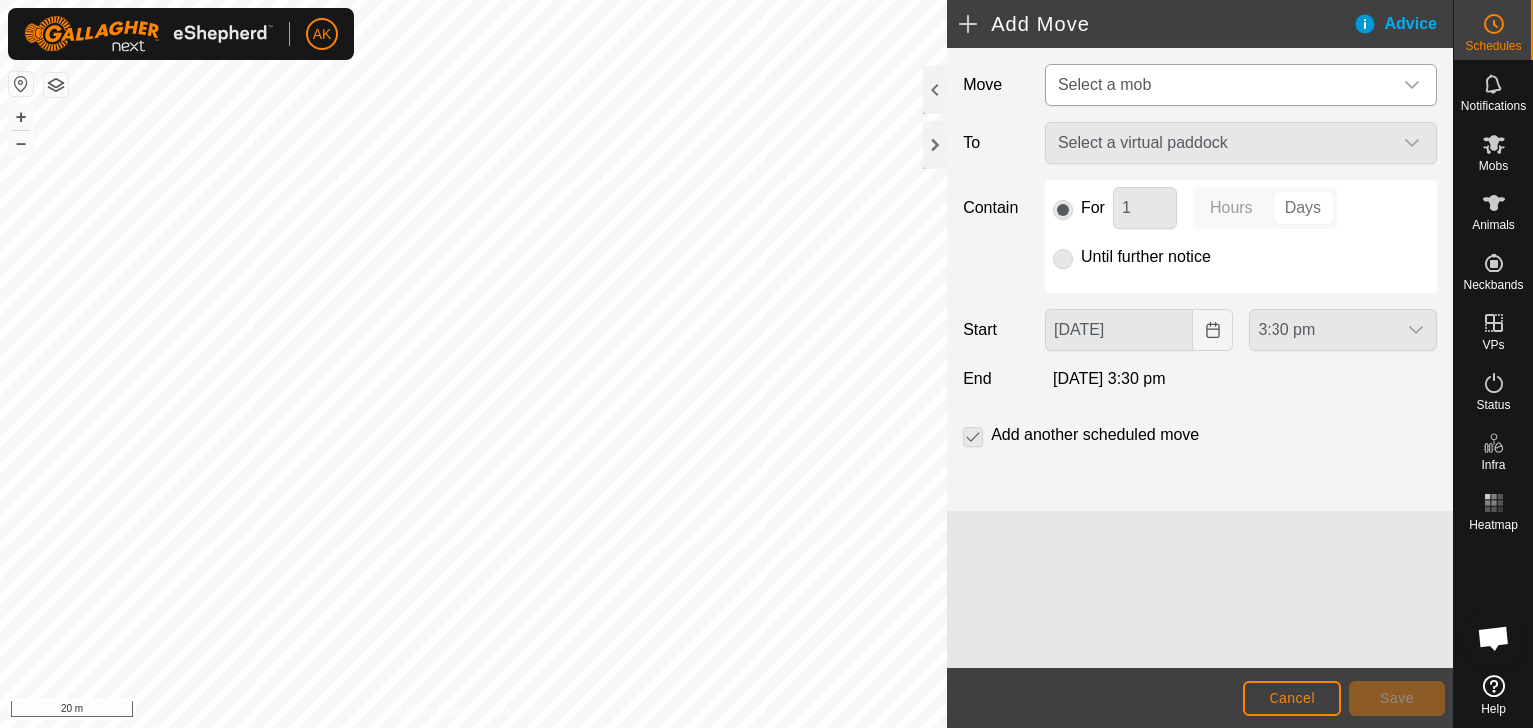
click at [1142, 81] on span "Select a mob" at bounding box center [1104, 84] width 93 height 17
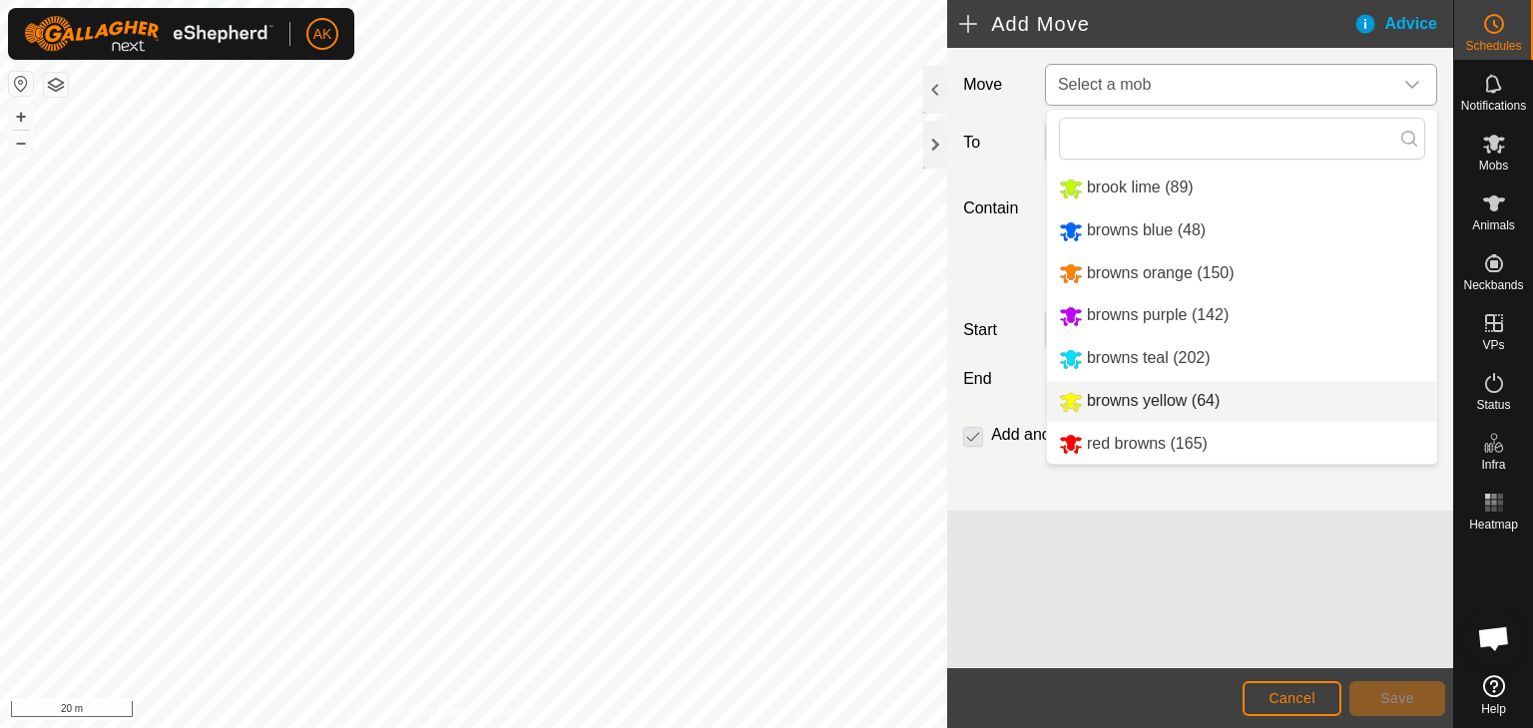
click at [1116, 405] on li "browns yellow (64)" at bounding box center [1242, 401] width 390 height 41
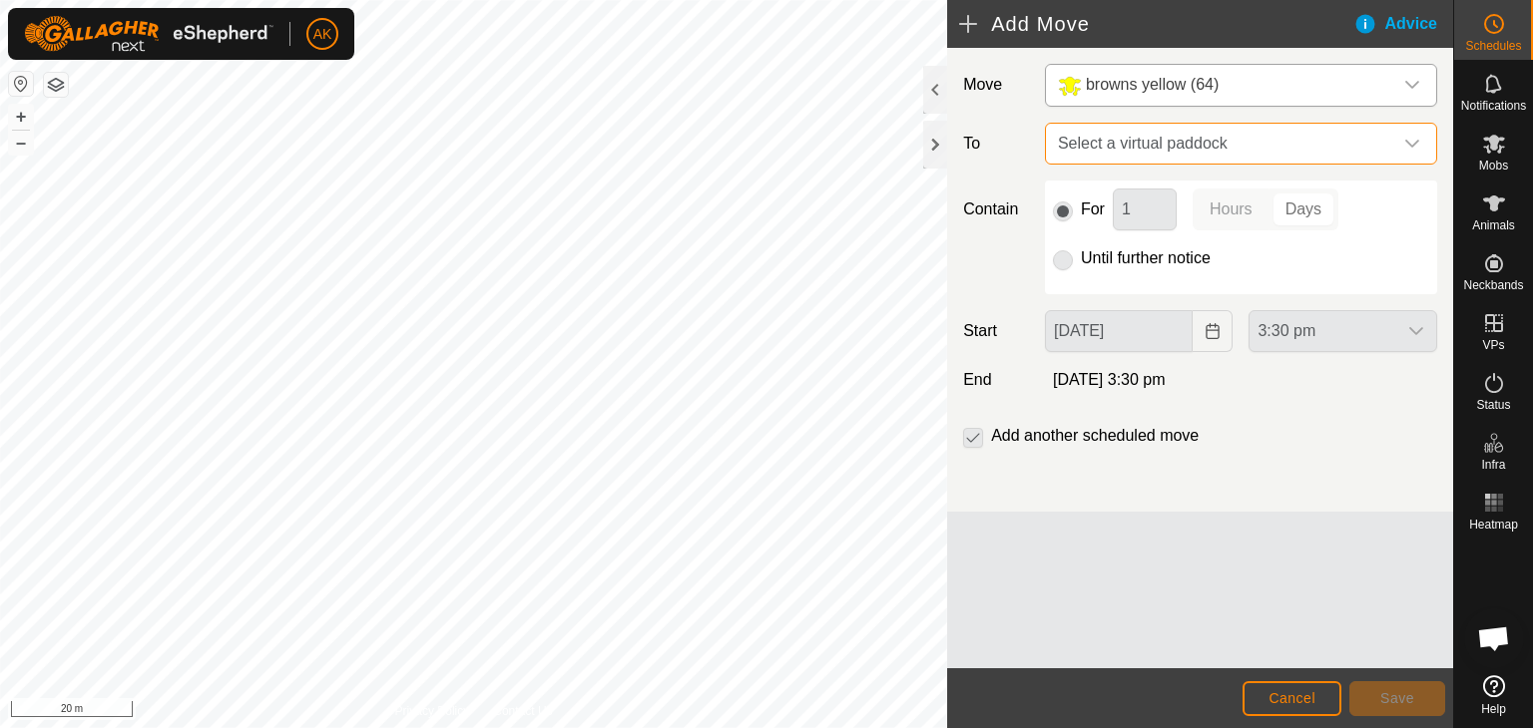
click at [1154, 141] on span "Select a virtual paddock" at bounding box center [1221, 144] width 342 height 40
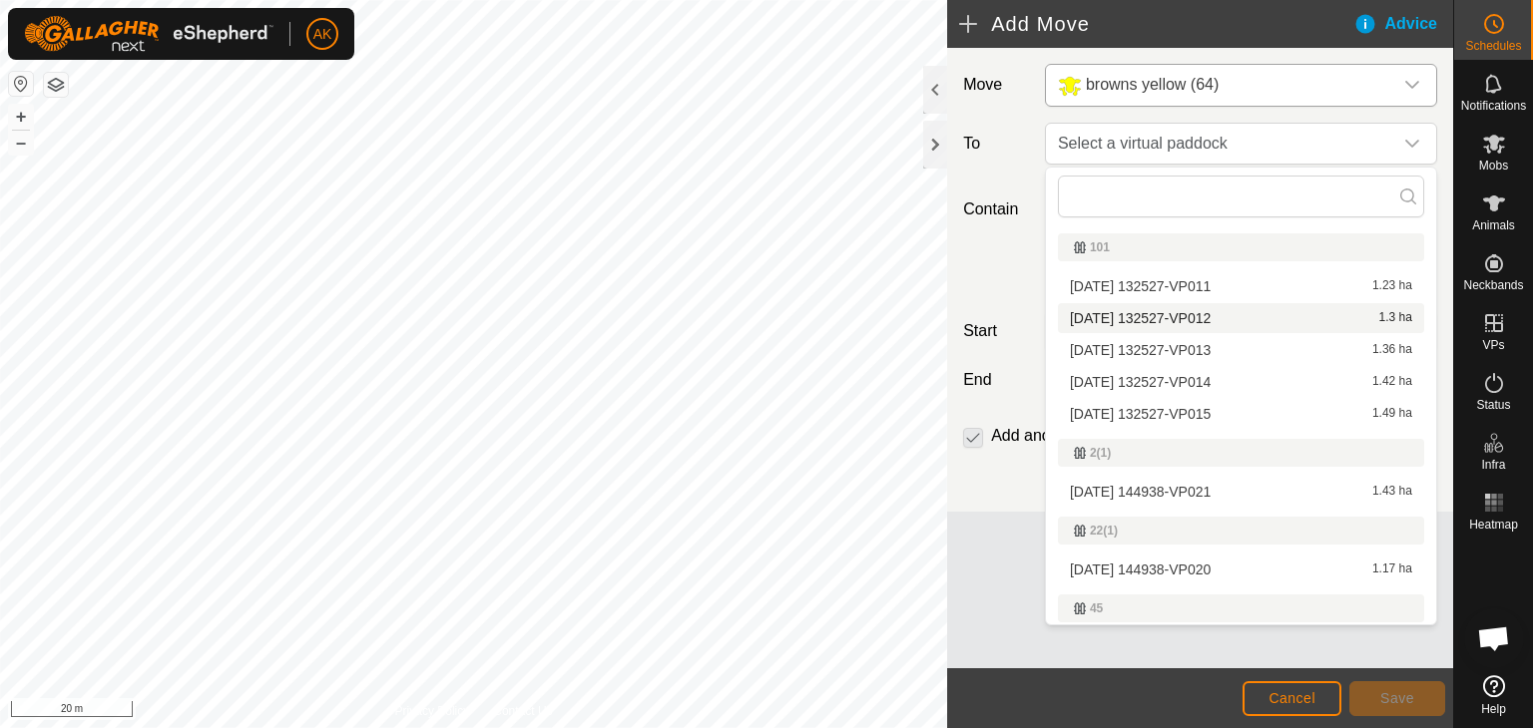
click at [1142, 311] on li "[DATE] 132527-VP012 1.3 ha" at bounding box center [1241, 318] width 366 height 30
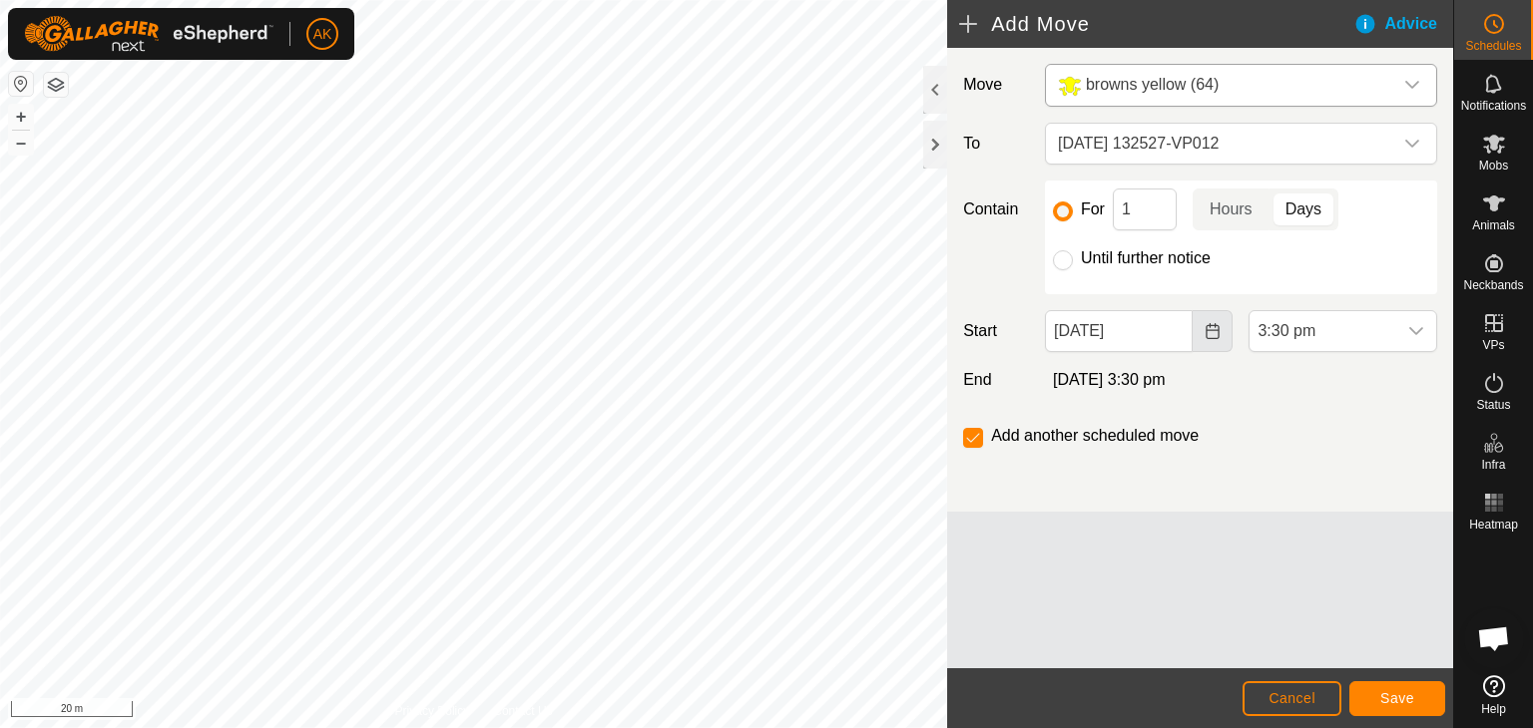
click at [1206, 330] on icon "Choose Date" at bounding box center [1211, 331] width 13 height 16
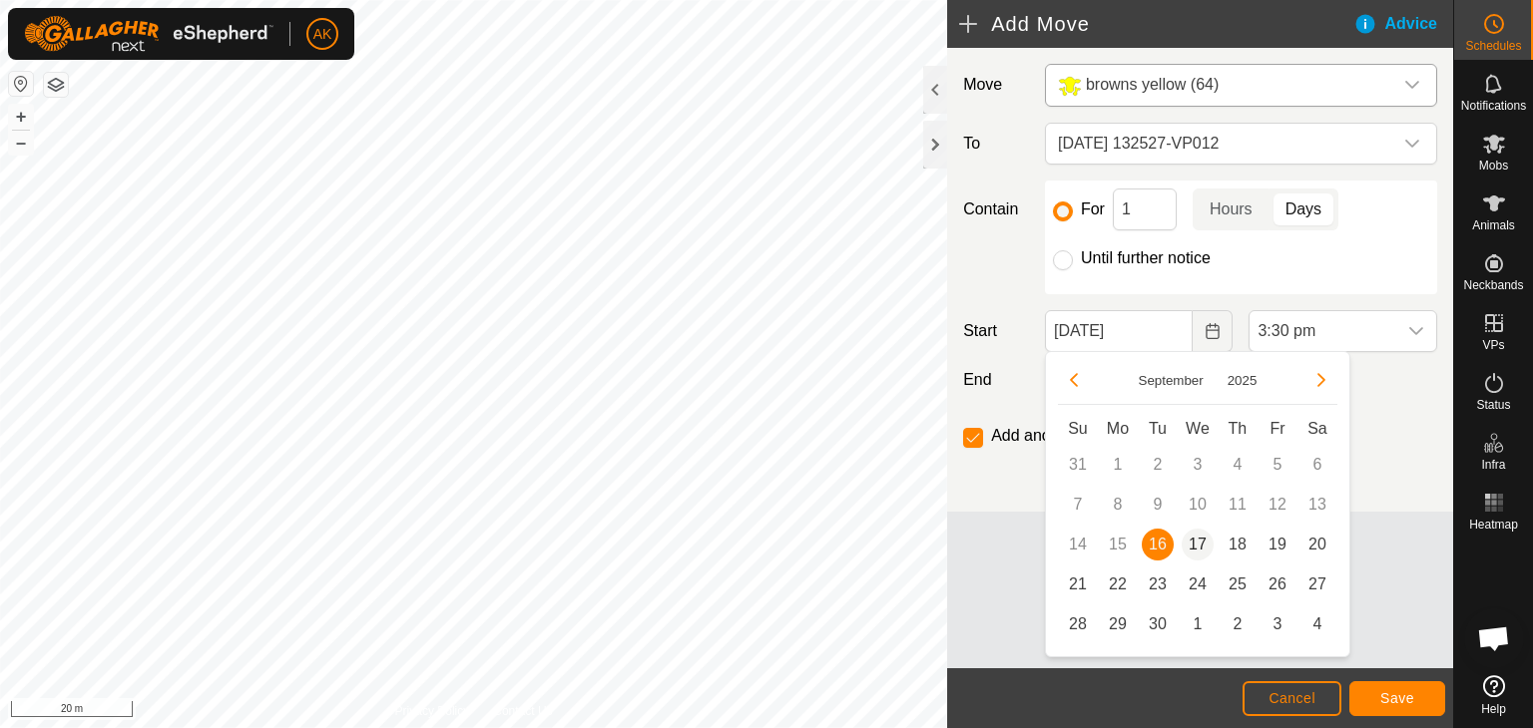
click at [1203, 543] on span "17" at bounding box center [1197, 545] width 32 height 32
type input "[DATE]"
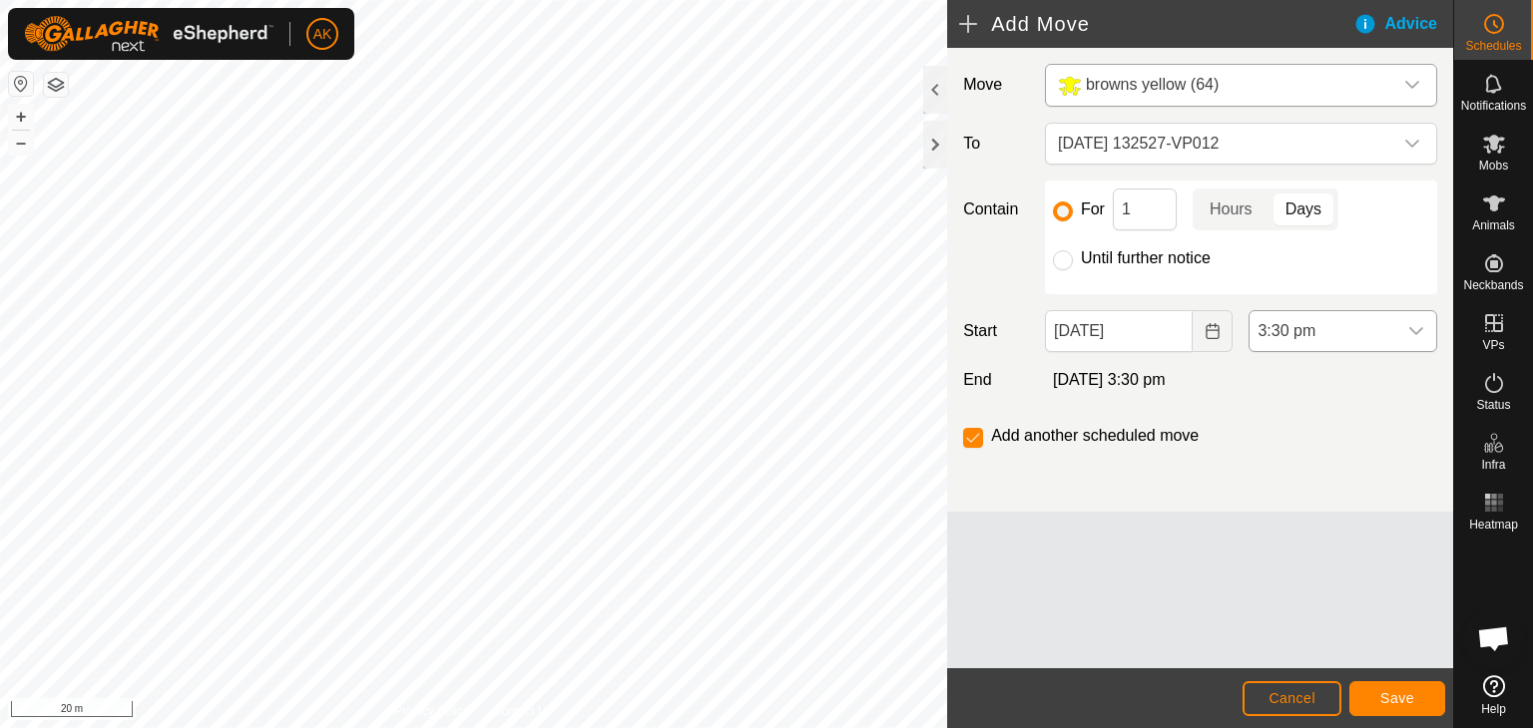
click at [1413, 323] on icon "dropdown trigger" at bounding box center [1416, 331] width 16 height 16
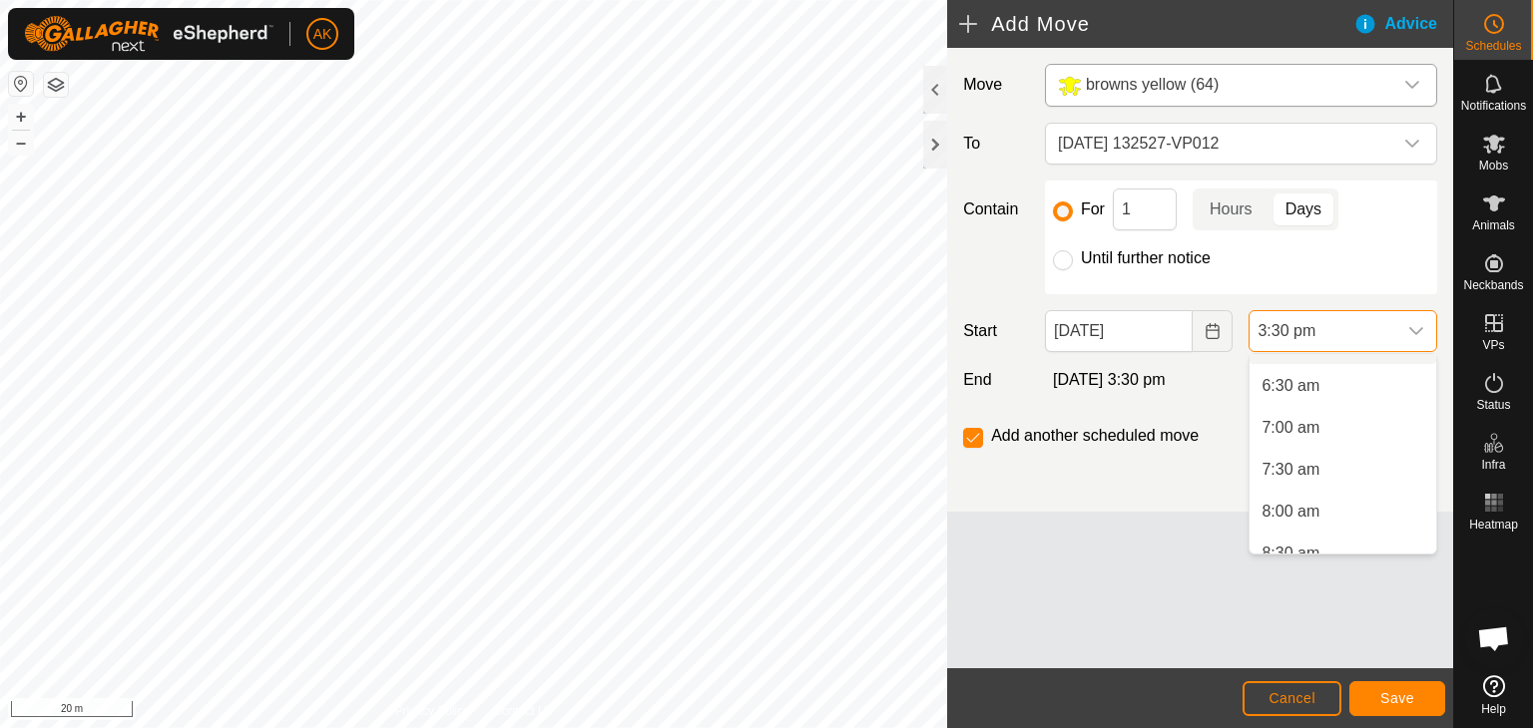
scroll to position [633, 0]
click at [1292, 455] on li "8:30 am" at bounding box center [1342, 454] width 187 height 40
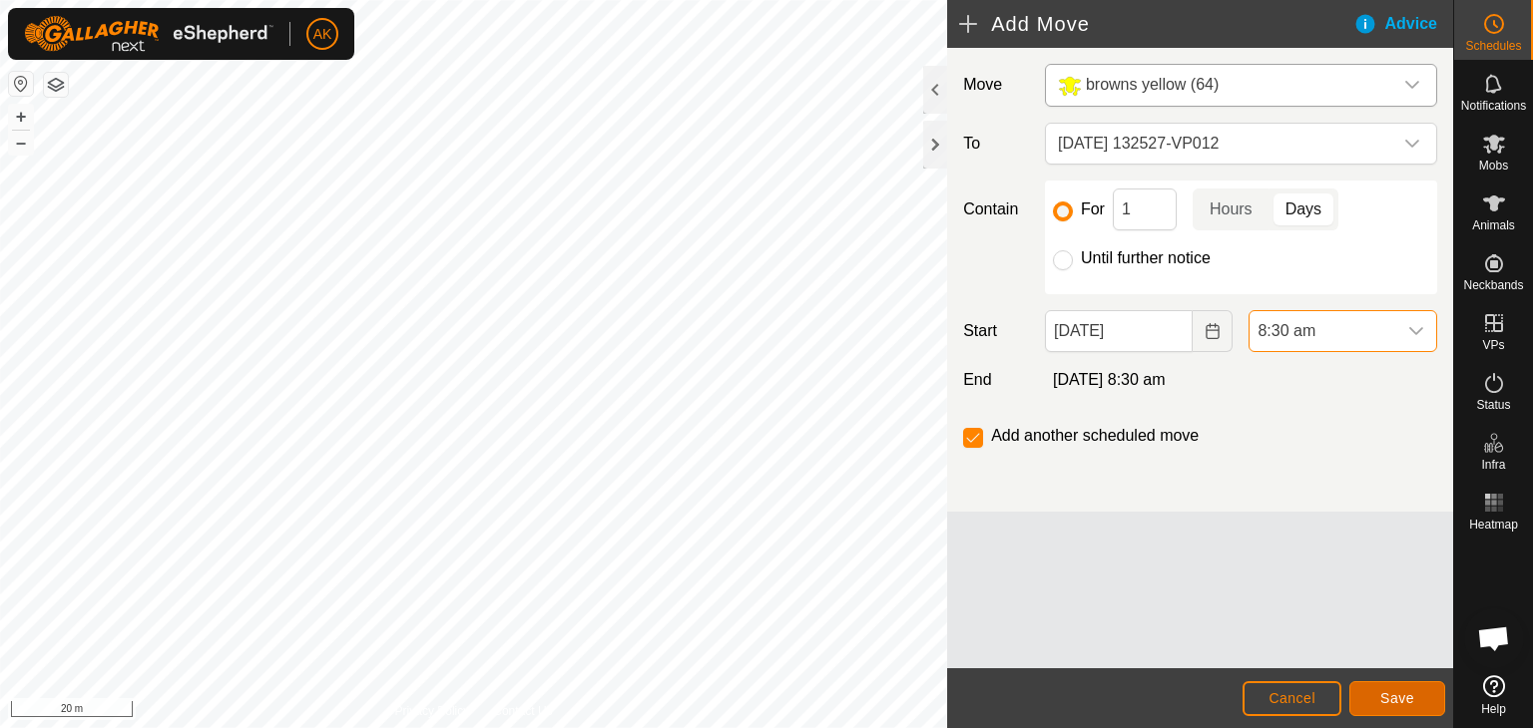
click at [1380, 702] on span "Save" at bounding box center [1397, 699] width 34 height 16
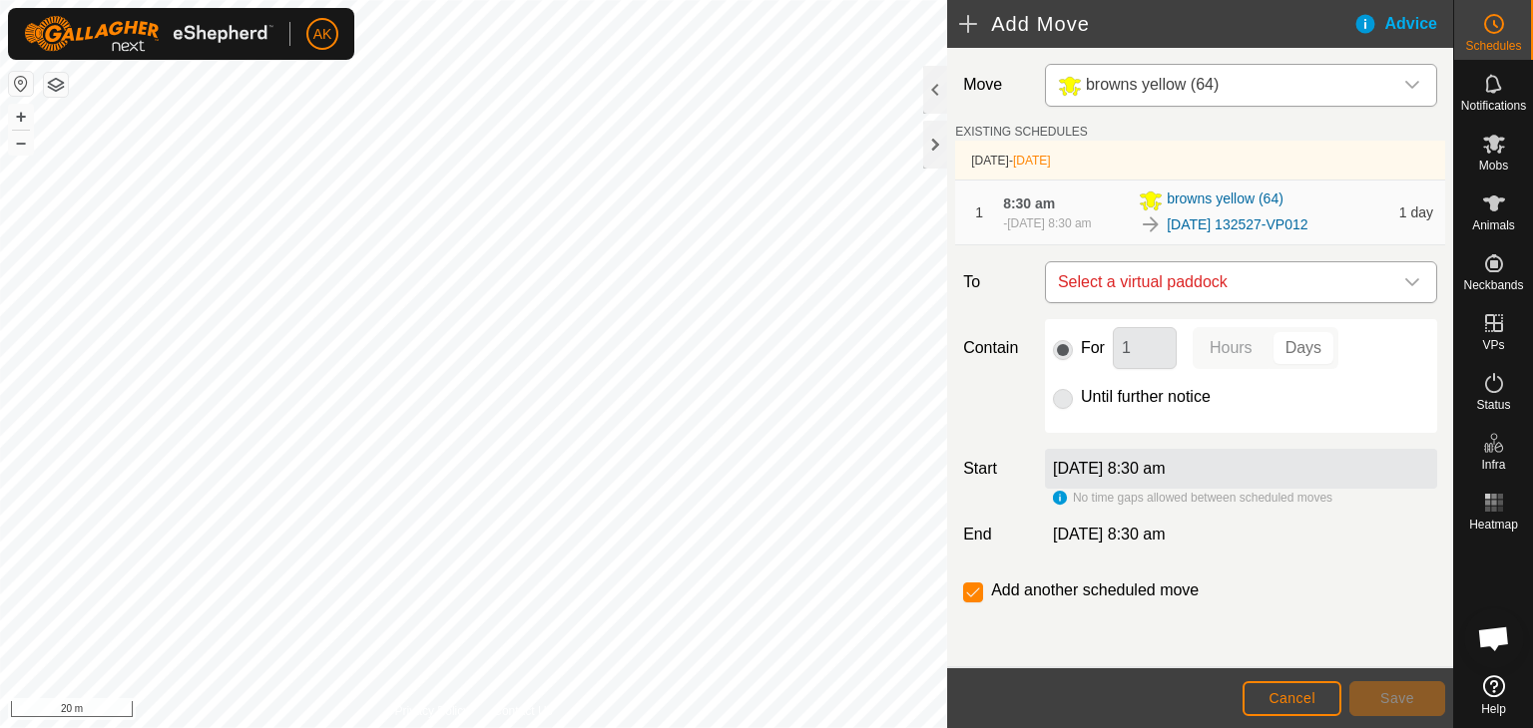
click at [1179, 288] on span "Select a virtual paddock" at bounding box center [1221, 282] width 342 height 40
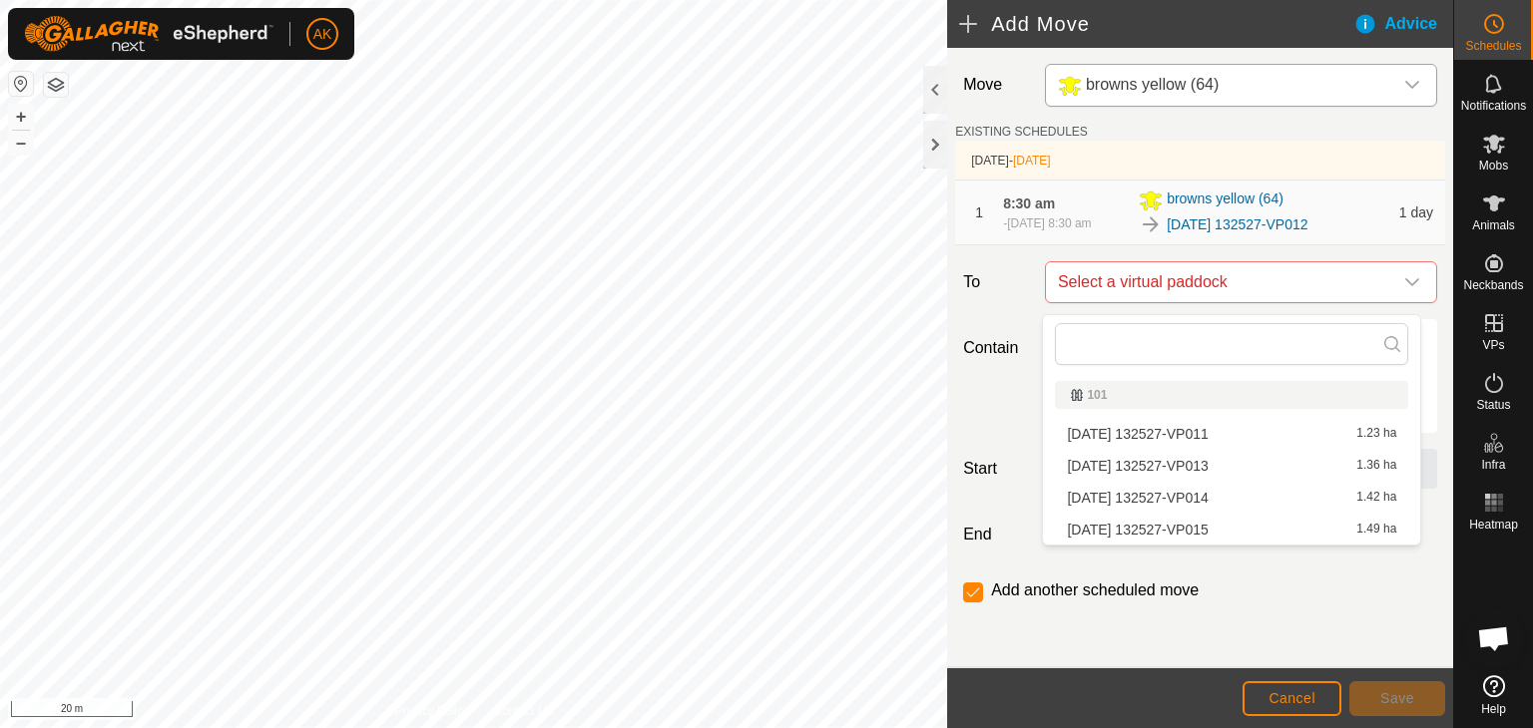
click at [1164, 493] on li "[DATE] 132527-VP014 1.42 ha" at bounding box center [1231, 498] width 353 height 30
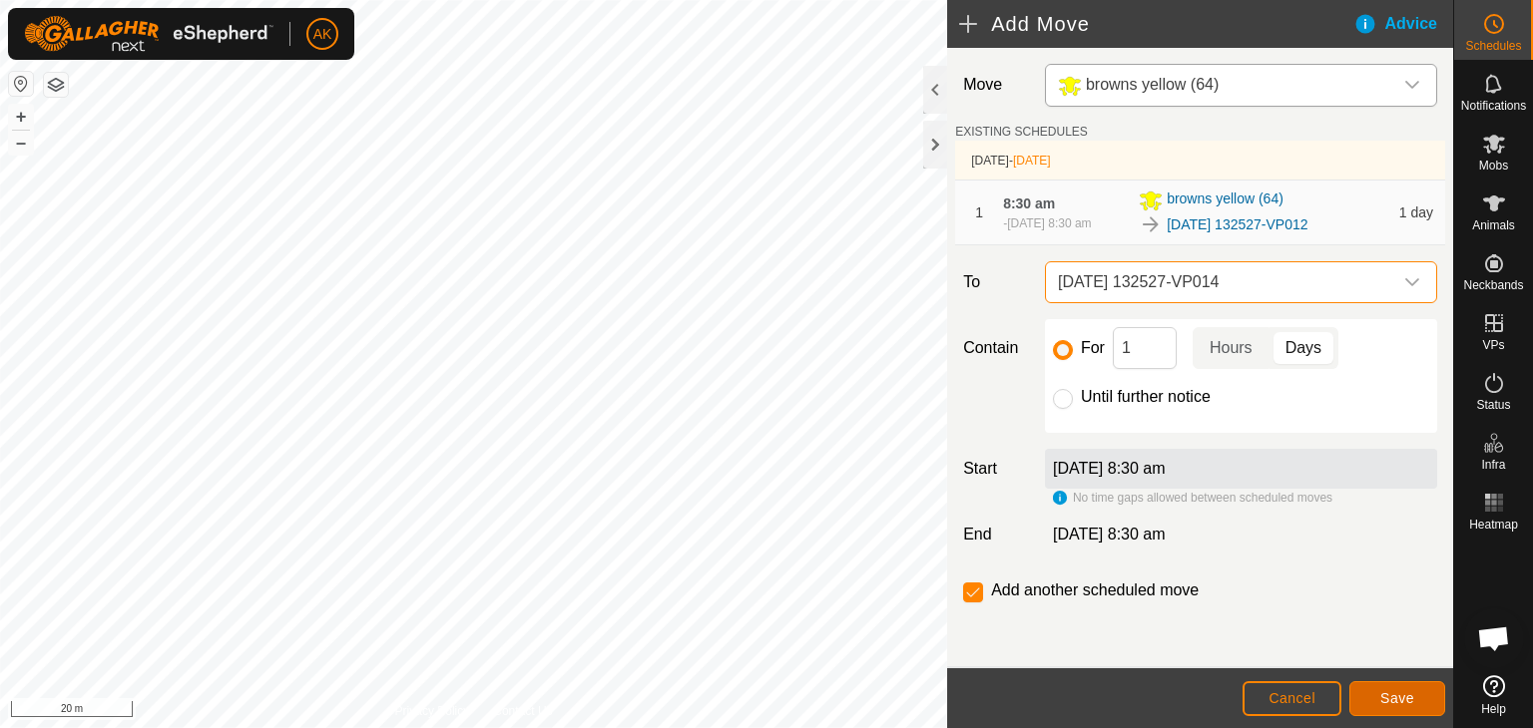
click at [1396, 703] on span "Save" at bounding box center [1397, 699] width 34 height 16
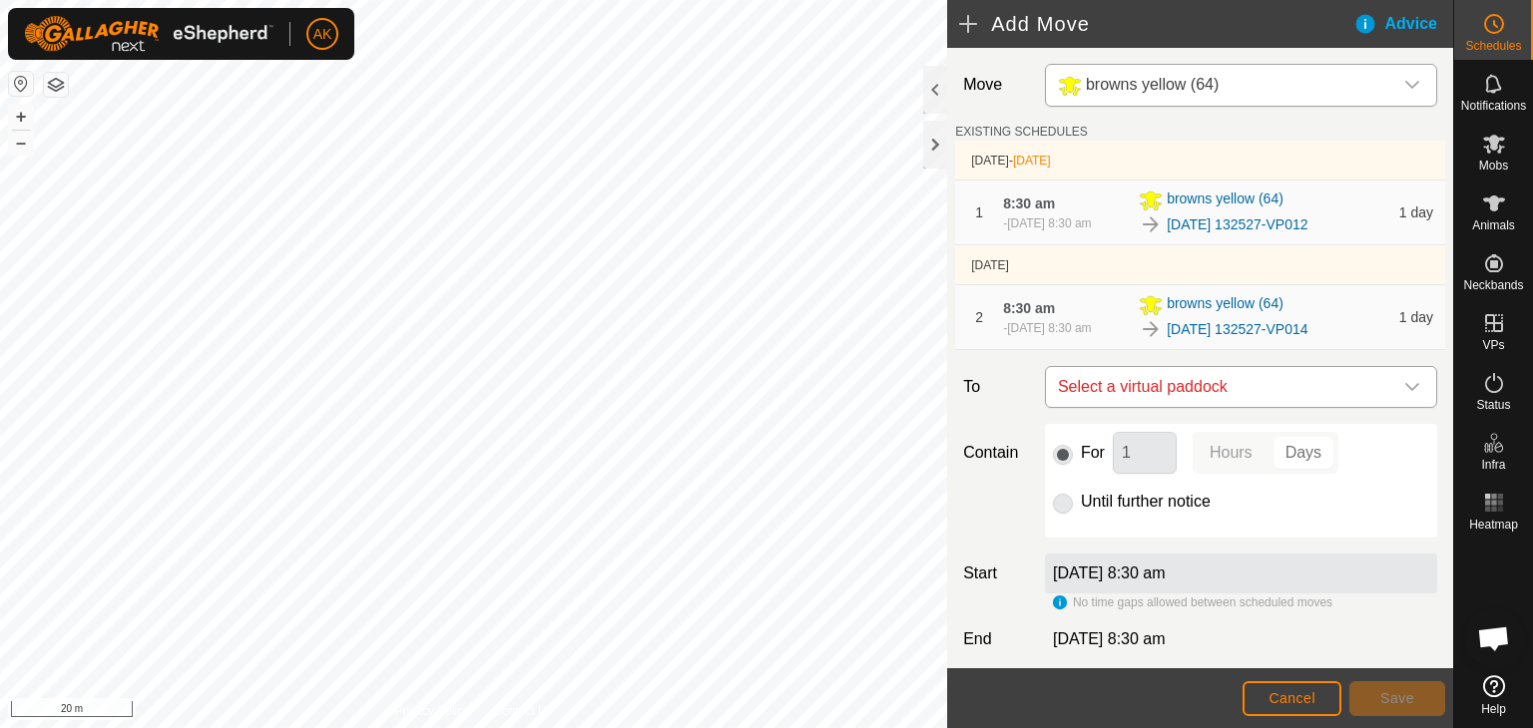
click at [1105, 396] on span "Select a virtual paddock" at bounding box center [1221, 387] width 342 height 40
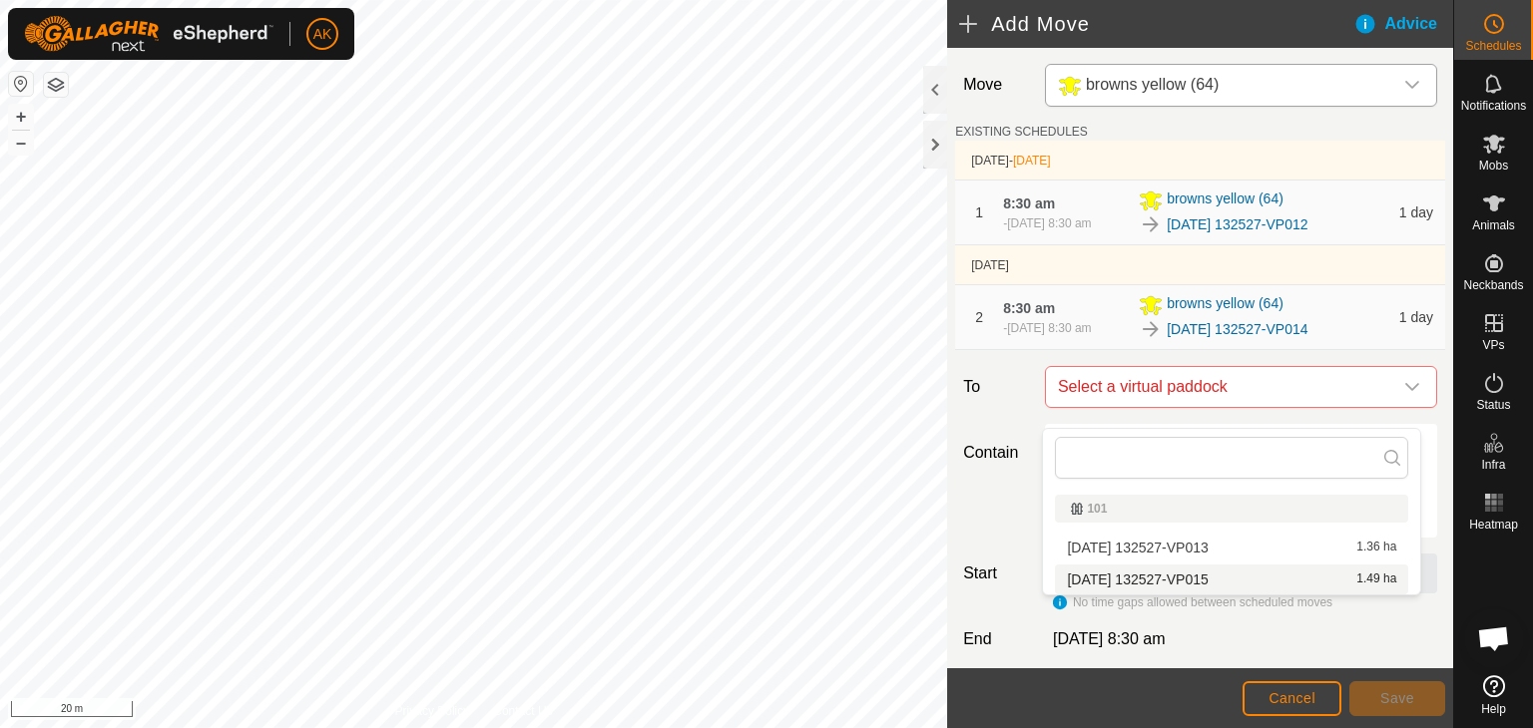
click at [1106, 574] on li "[DATE] 132527-VP015 1.49 ha" at bounding box center [1231, 580] width 353 height 30
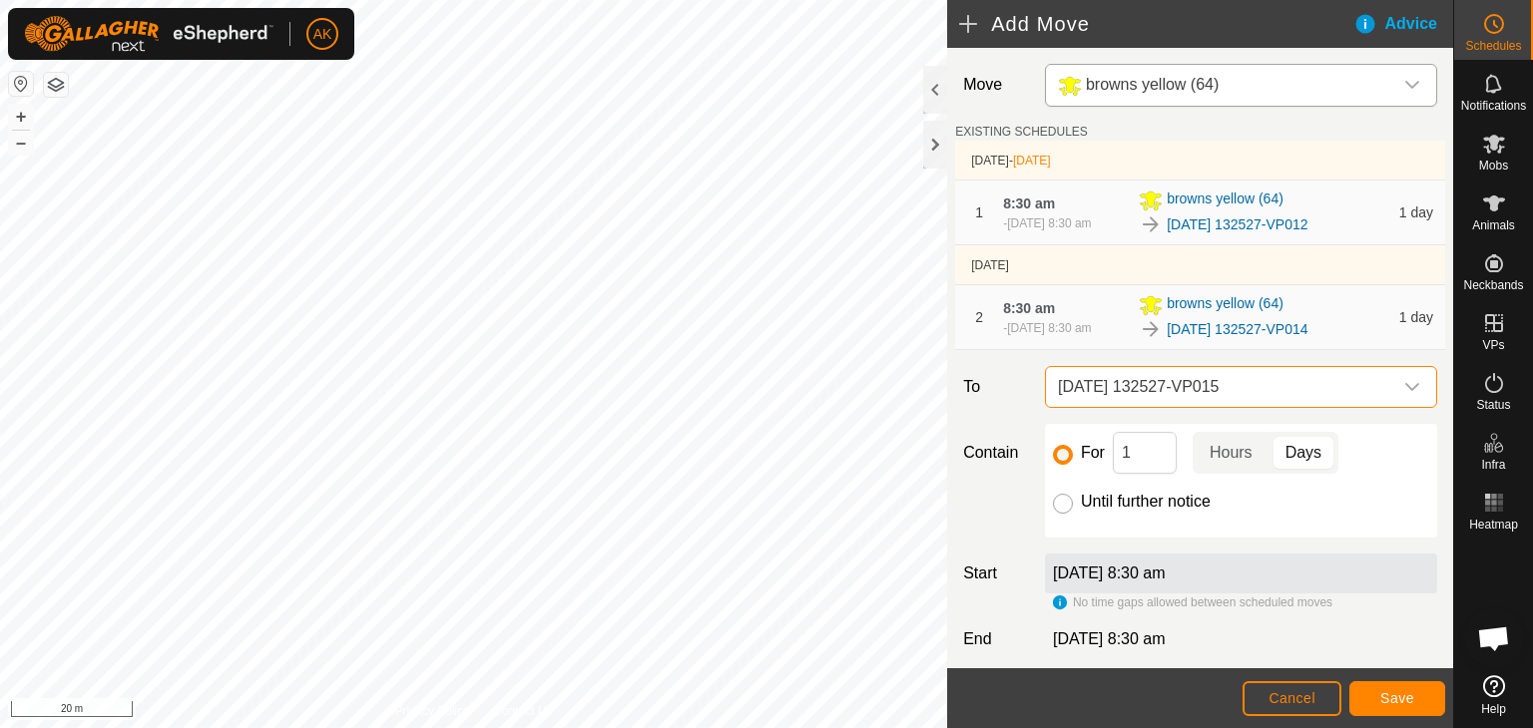
click at [1057, 514] on input "Until further notice" at bounding box center [1063, 504] width 20 height 20
radio input "true"
checkbox input "false"
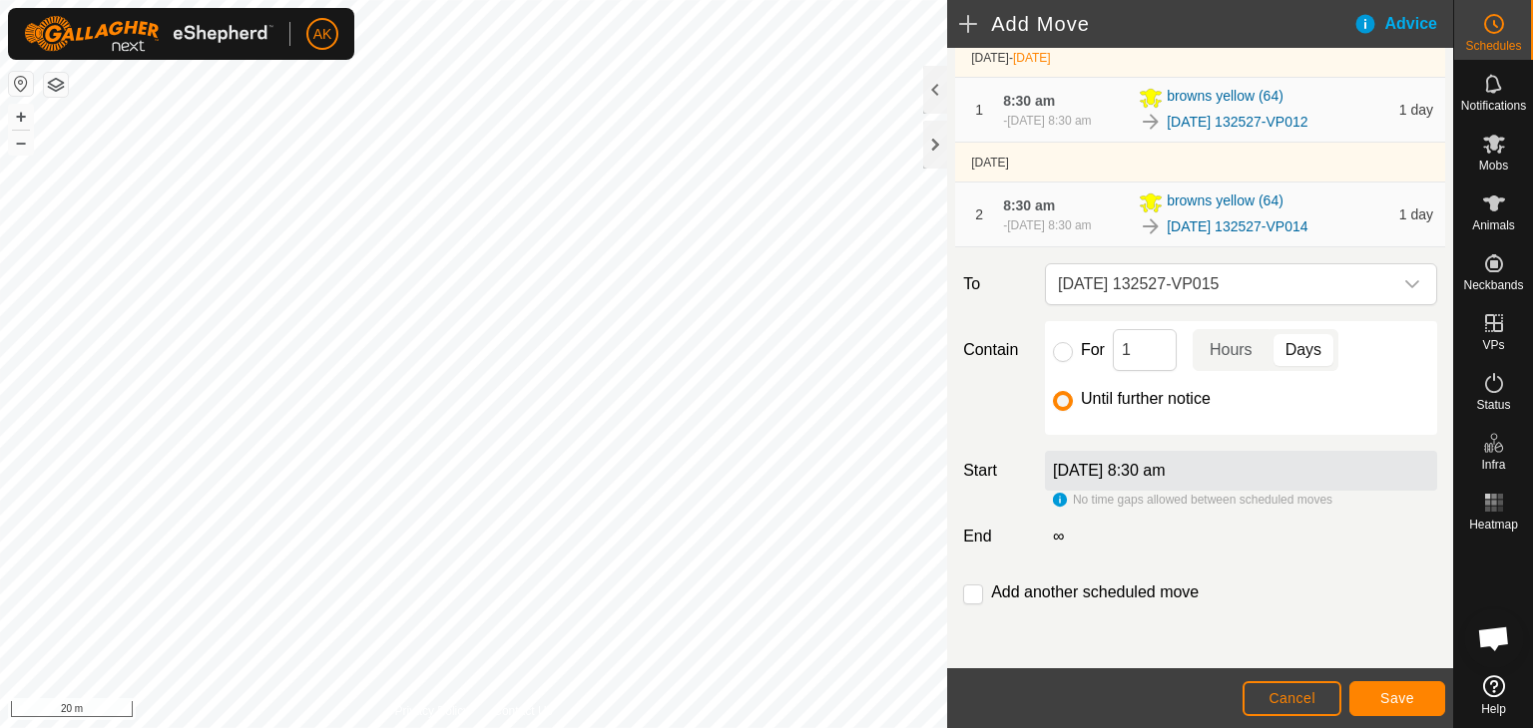
scroll to position [120, 0]
click at [1378, 694] on button "Save" at bounding box center [1397, 699] width 96 height 35
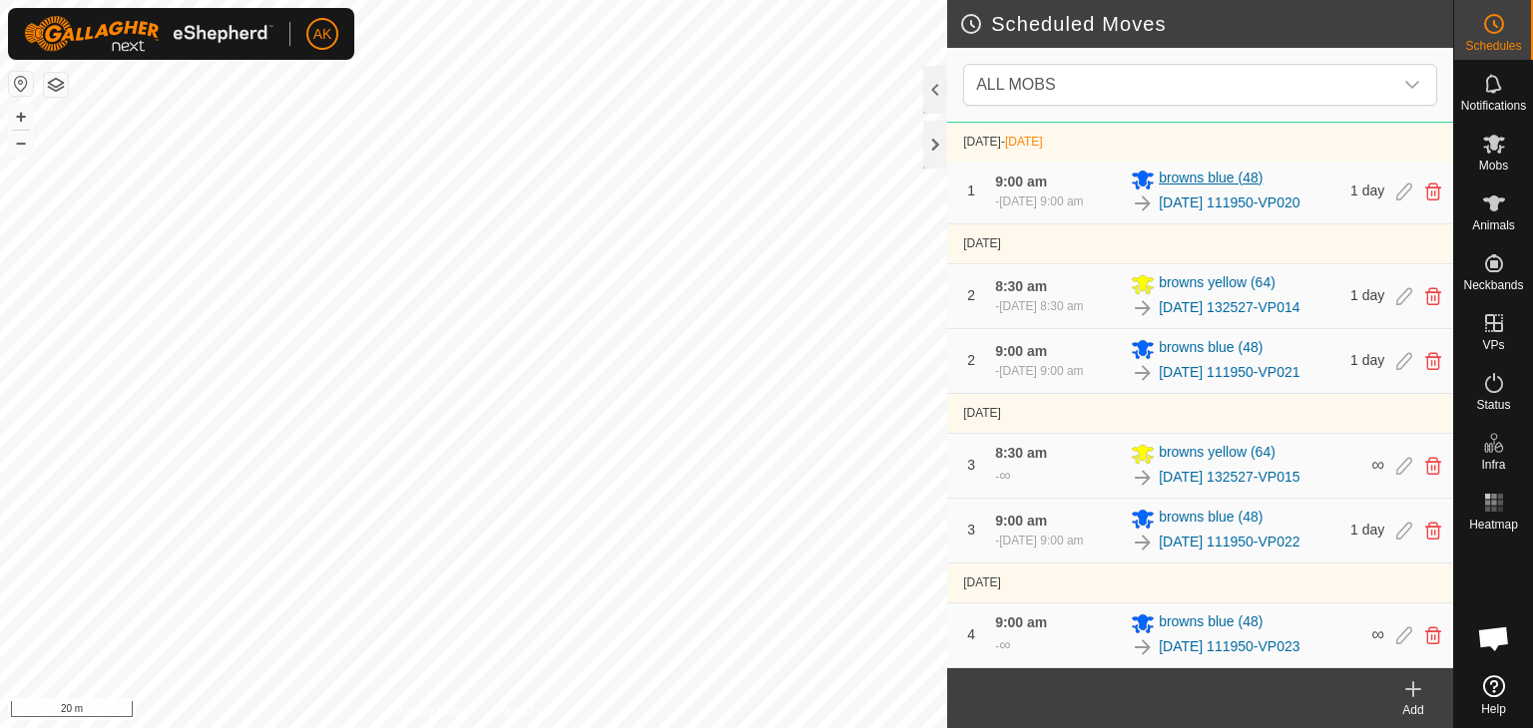
scroll to position [283, 0]
click at [962, 385] on div "Scheduled Moves ALL MOBS [DATE] - [DATE] [DATE] 9:00 am - [DATE] 9:00 am browns…" at bounding box center [726, 364] width 1453 height 728
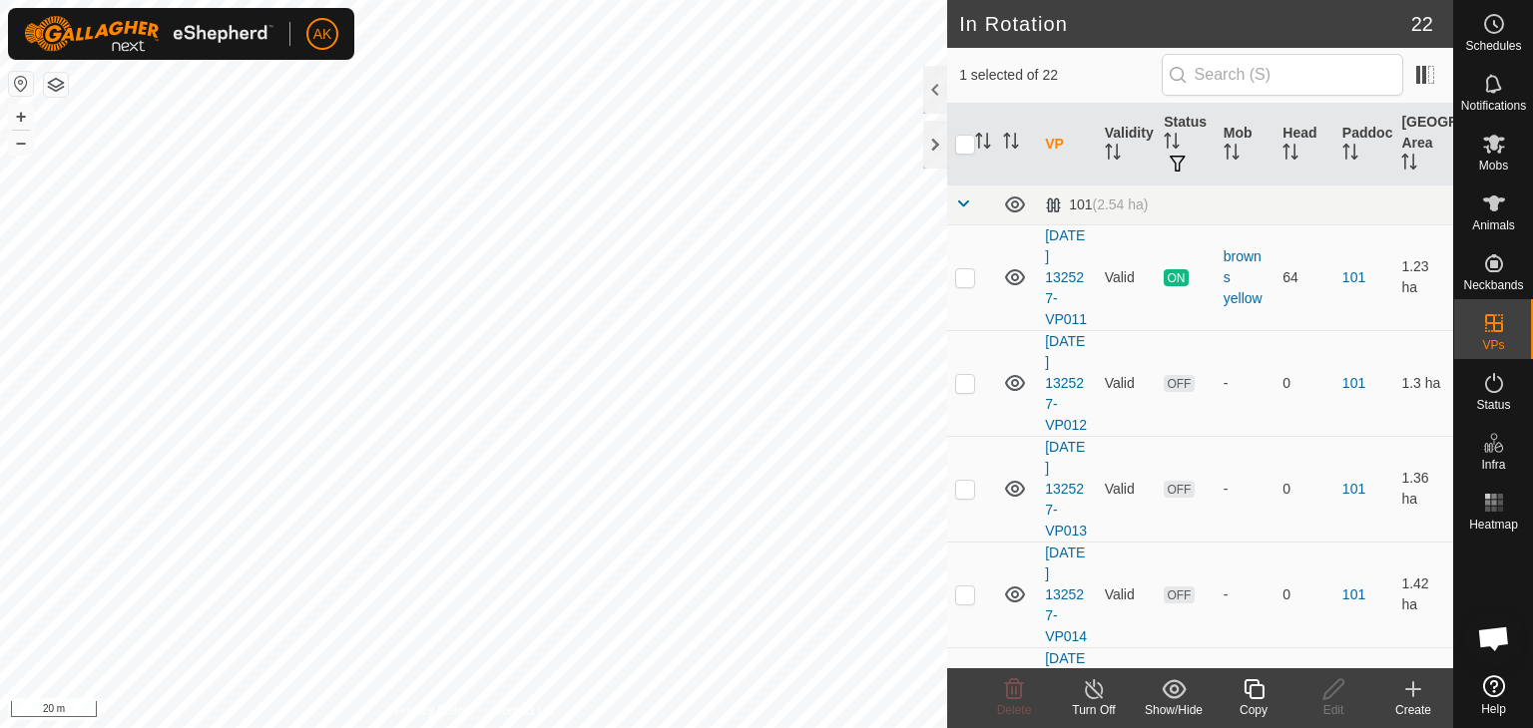
checkbox input "true"
checkbox input "false"
click at [1007, 686] on icon at bounding box center [1014, 690] width 19 height 20
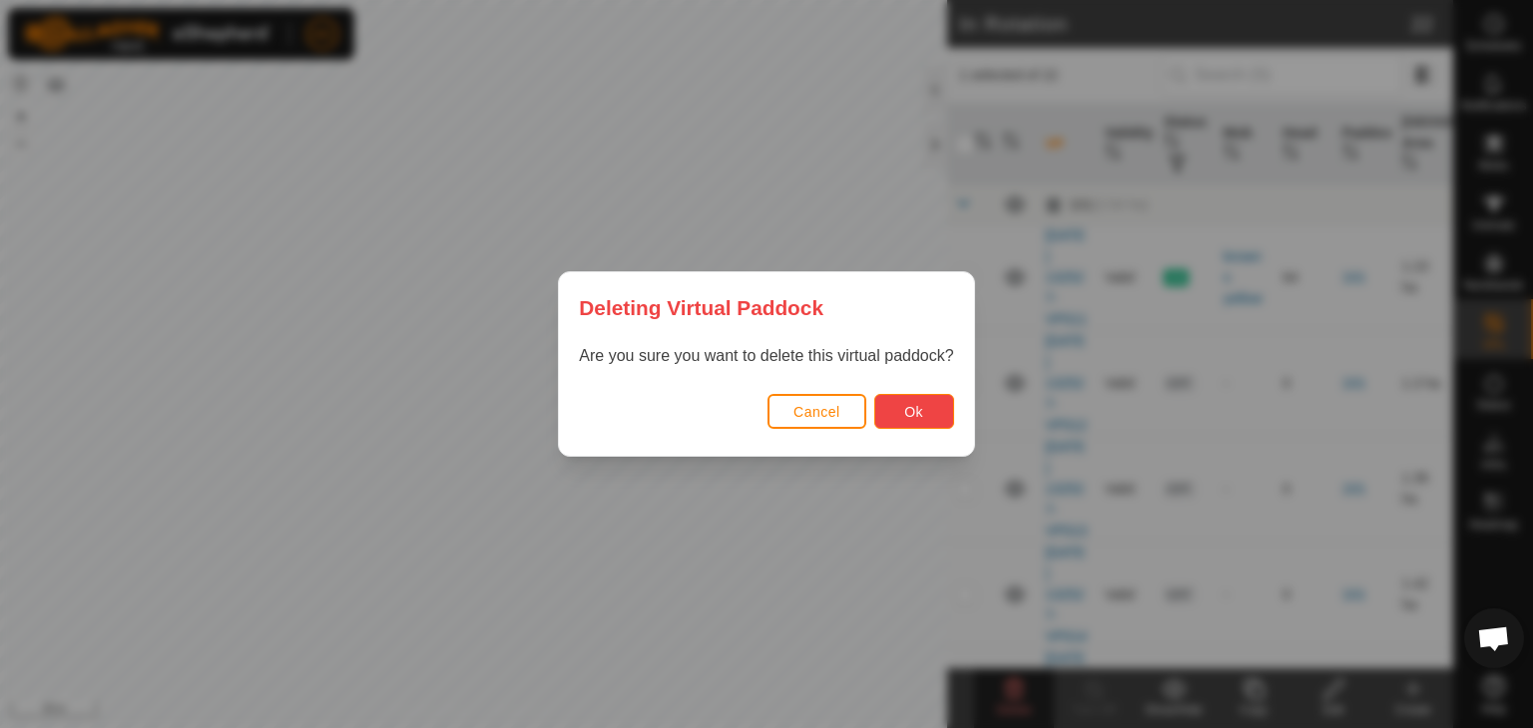
click at [920, 418] on span "Ok" at bounding box center [913, 412] width 19 height 16
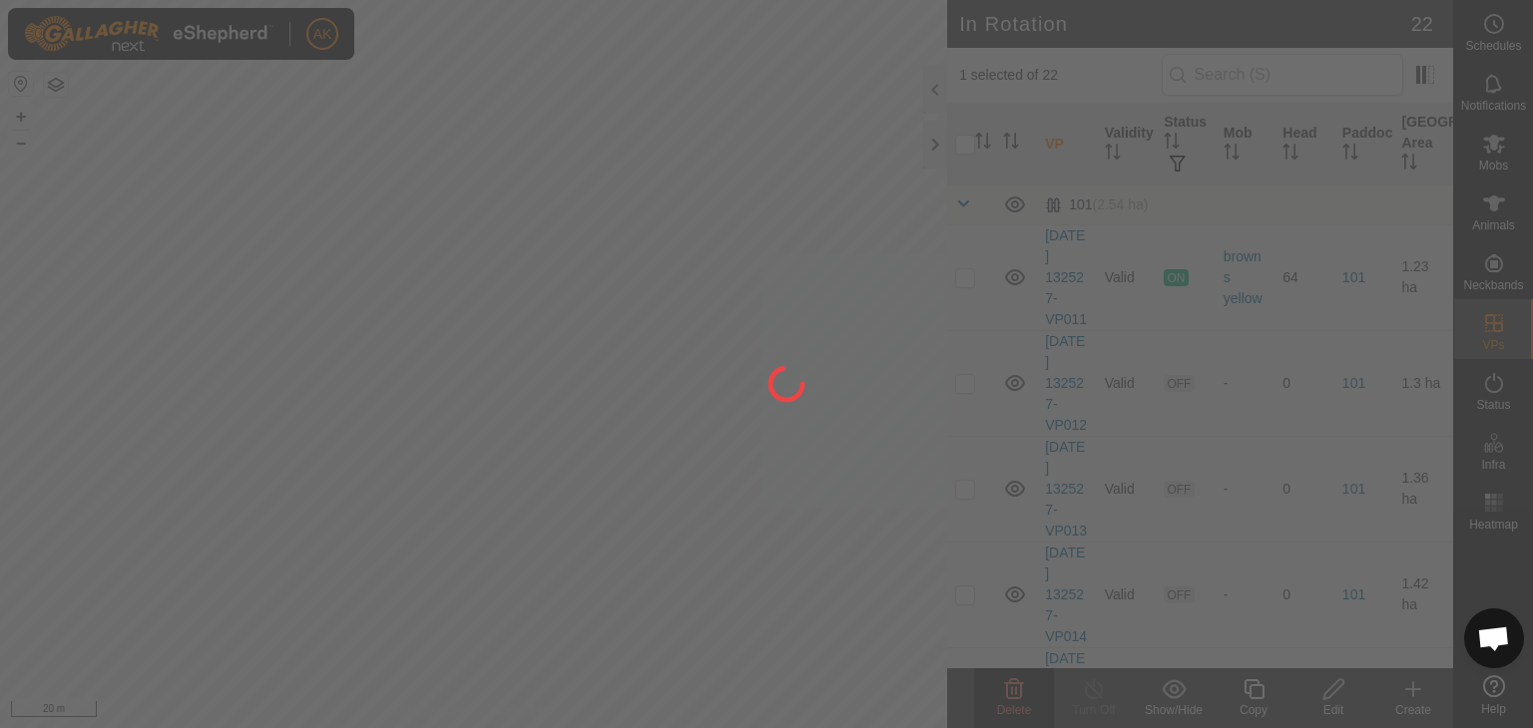
checkbox input "false"
